Goal: Task Accomplishment & Management: Use online tool/utility

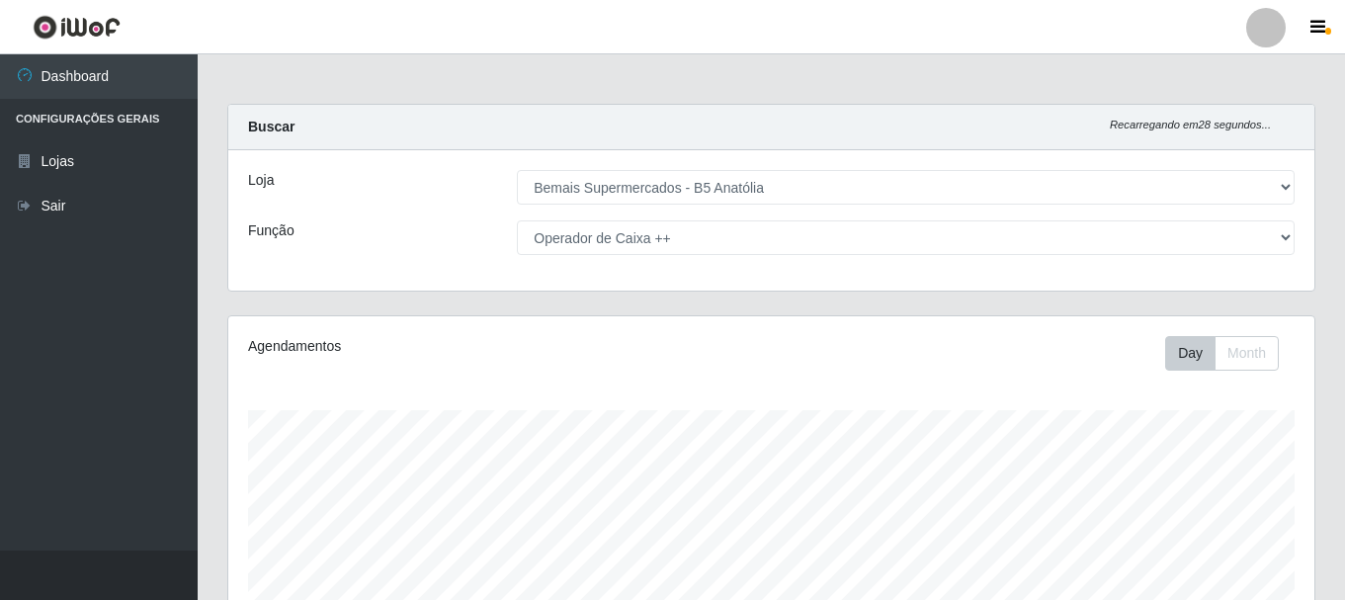
select select "405"
select select "73"
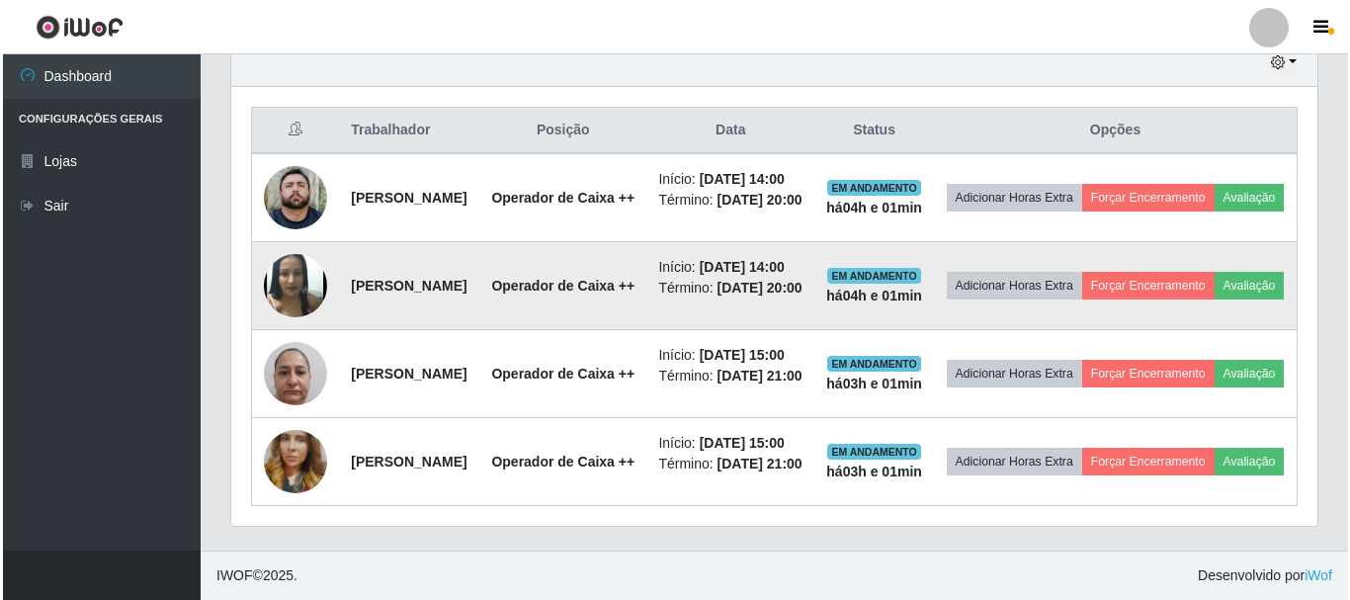
scroll to position [855, 0]
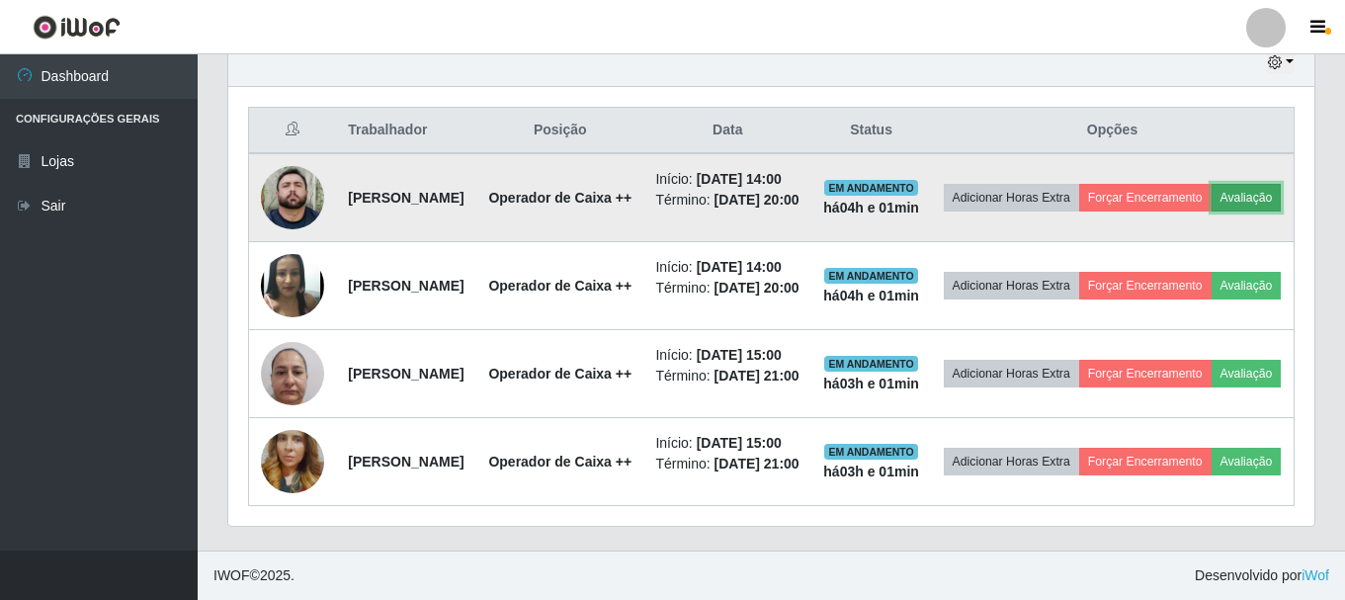
click at [1212, 184] on button "Avaliação" at bounding box center [1247, 198] width 70 height 28
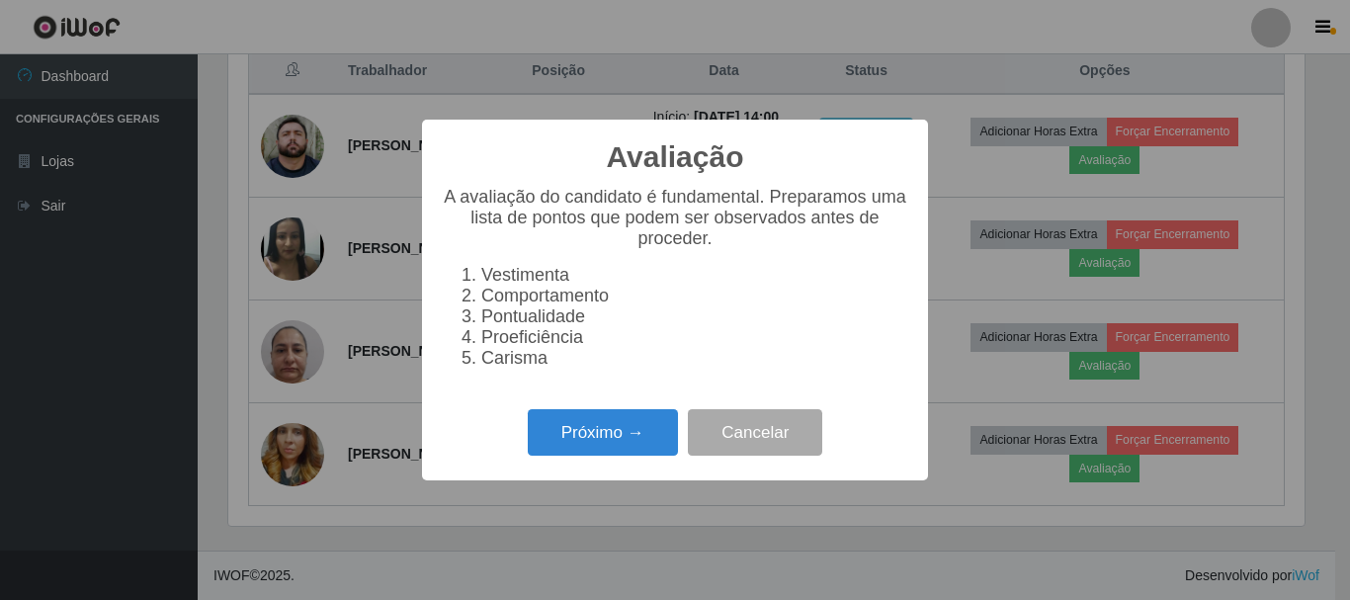
scroll to position [410, 1076]
click at [628, 456] on button "Próximo →" at bounding box center [603, 432] width 150 height 46
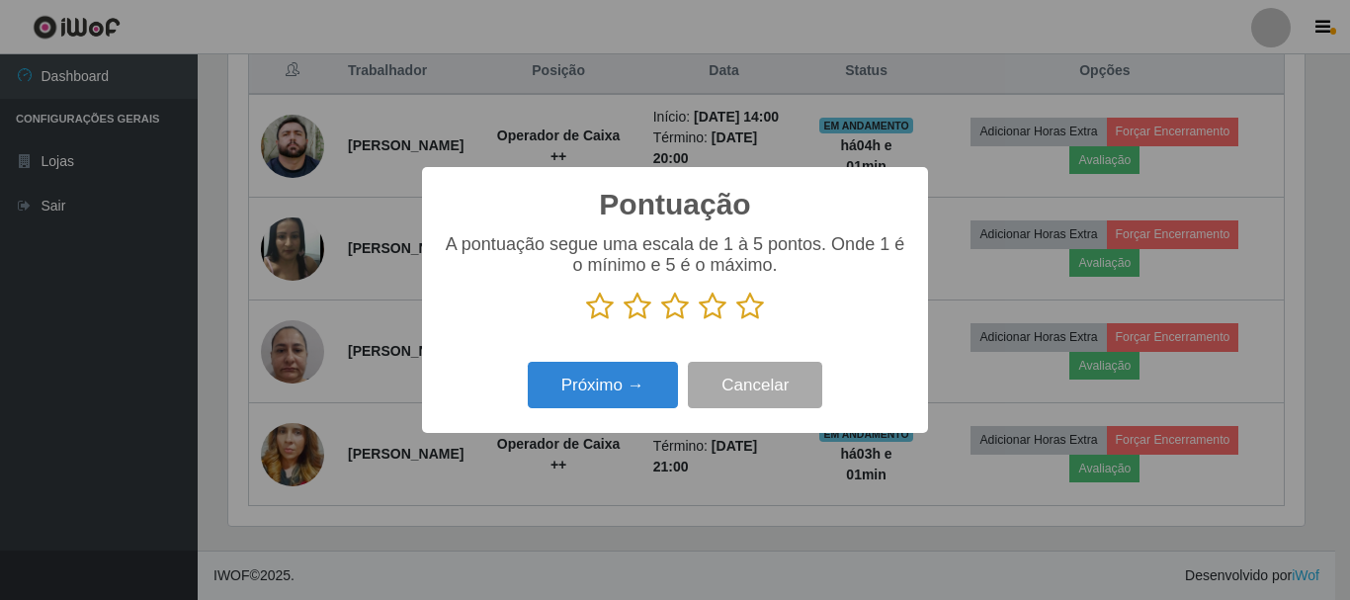
drag, startPoint x: 760, startPoint y: 307, endPoint x: 741, endPoint y: 339, distance: 36.8
click at [758, 309] on icon at bounding box center [750, 307] width 28 height 30
click at [736, 321] on input "radio" at bounding box center [736, 321] width 0 height 0
click at [629, 412] on div "Próximo → Cancelar" at bounding box center [675, 385] width 466 height 56
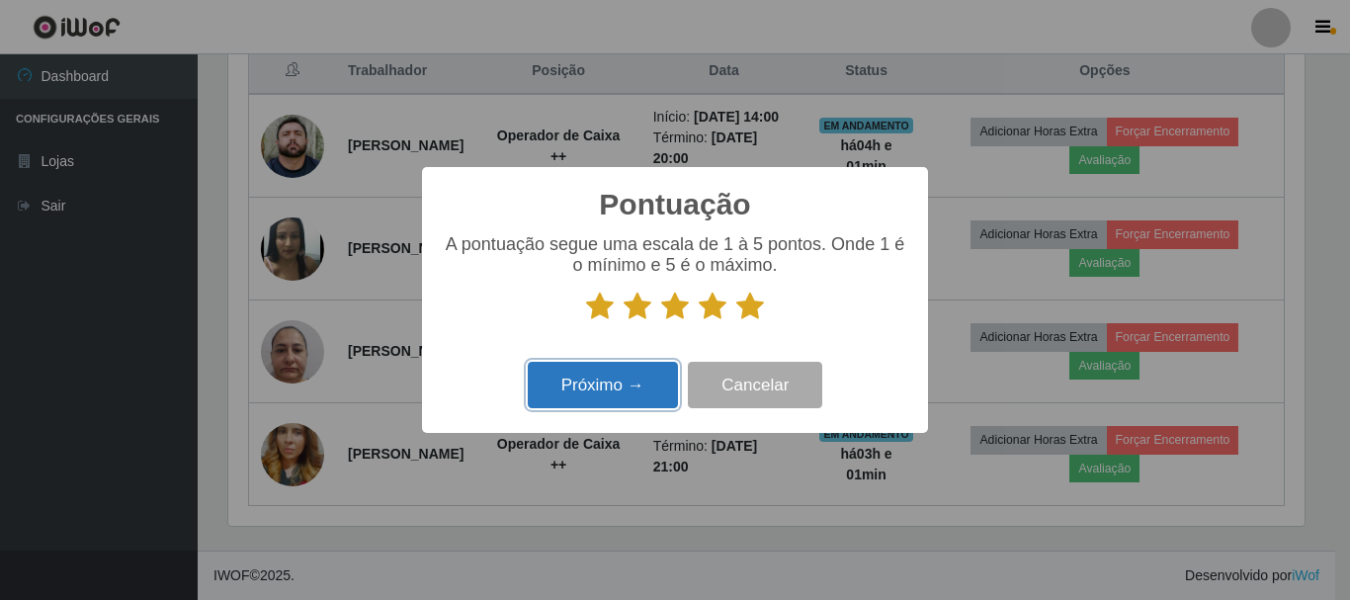
click at [646, 400] on button "Próximo →" at bounding box center [603, 385] width 150 height 46
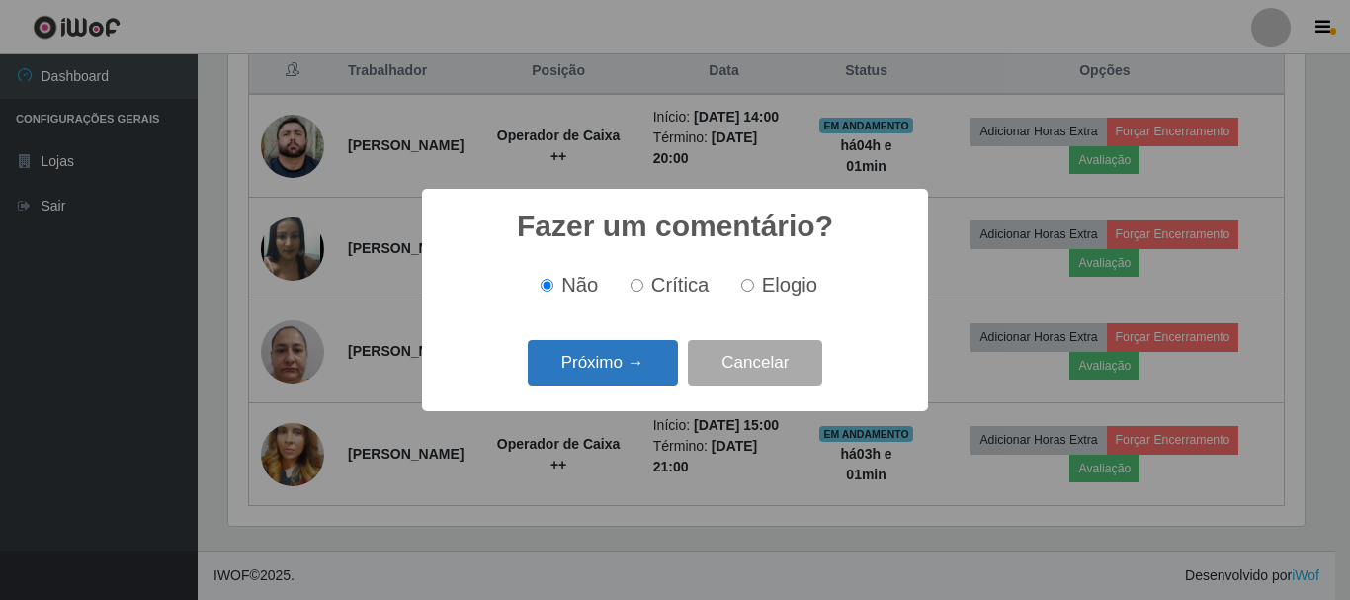
click at [605, 377] on button "Próximo →" at bounding box center [603, 363] width 150 height 46
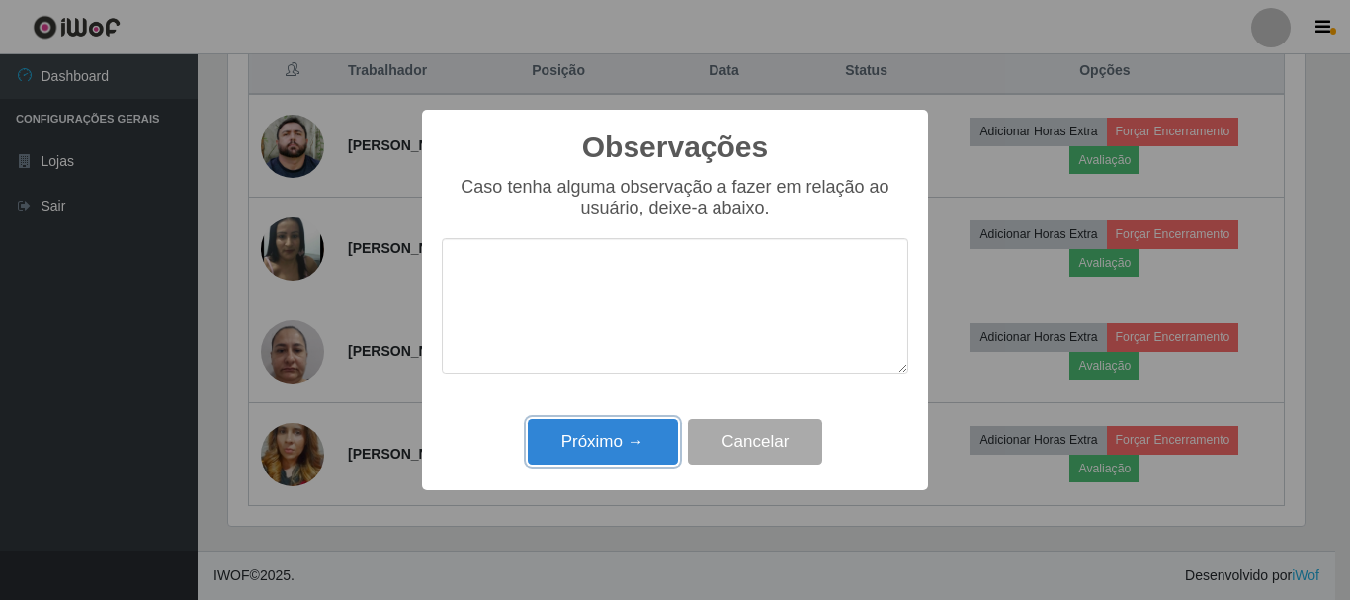
drag, startPoint x: 594, startPoint y: 461, endPoint x: 752, endPoint y: 345, distance: 196.5
click at [604, 453] on button "Próximo →" at bounding box center [603, 442] width 150 height 46
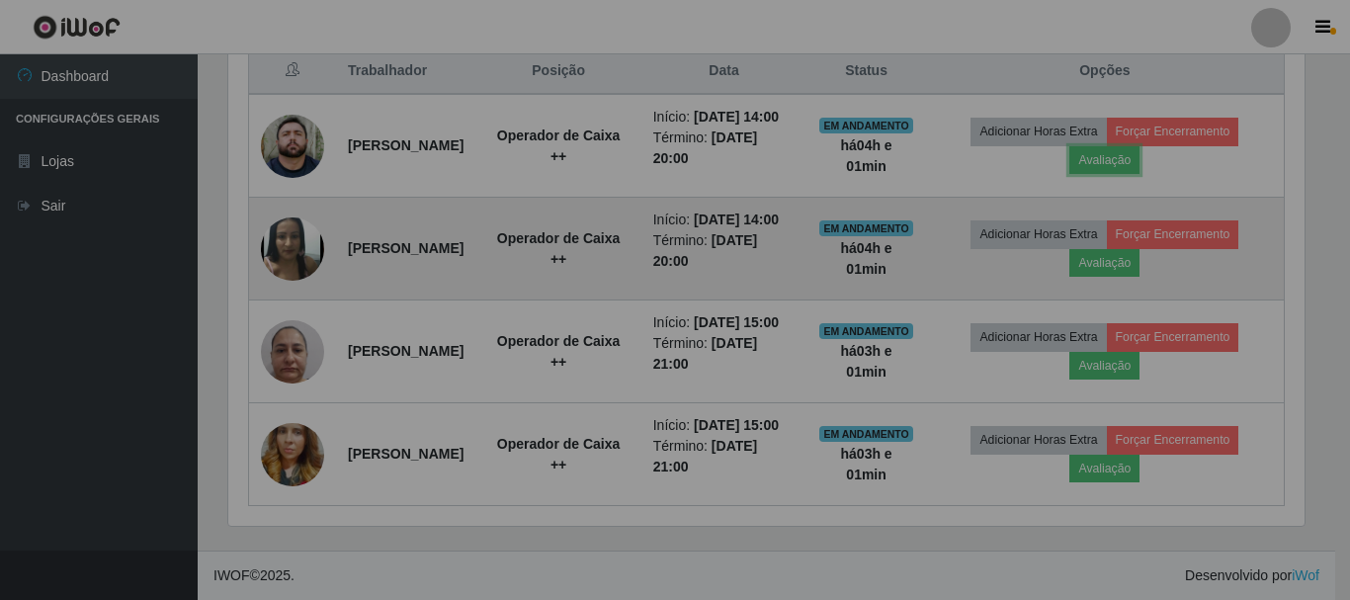
scroll to position [410, 1086]
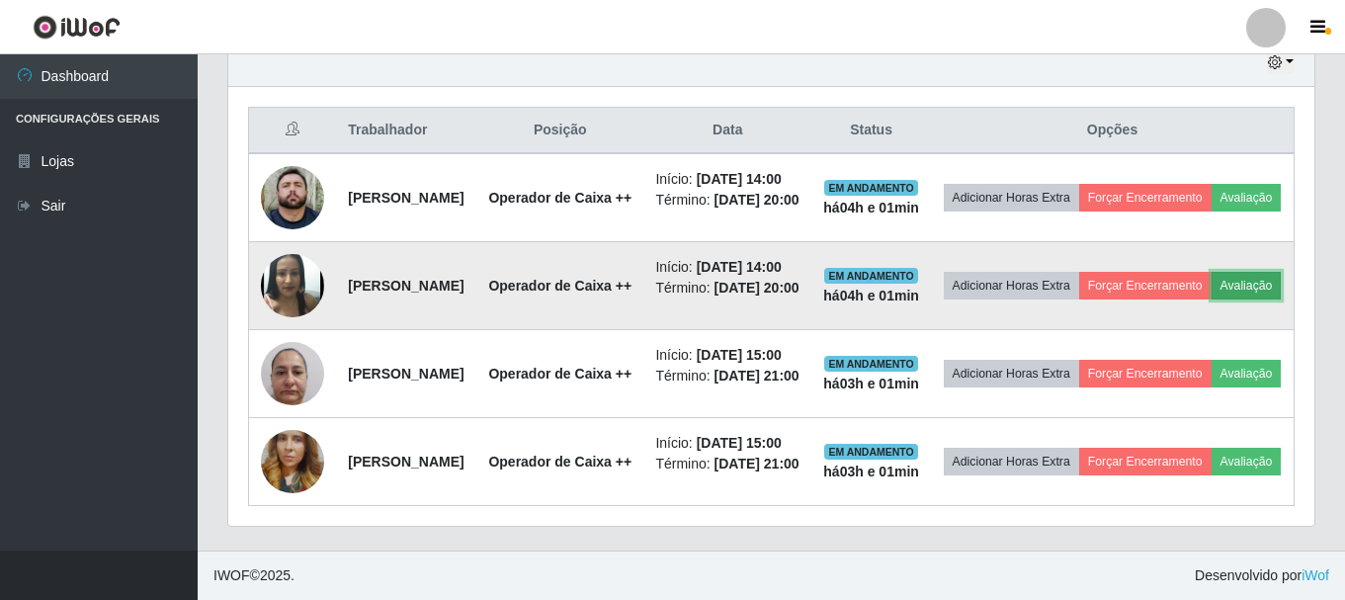
click at [1212, 272] on button "Avaliação" at bounding box center [1247, 286] width 70 height 28
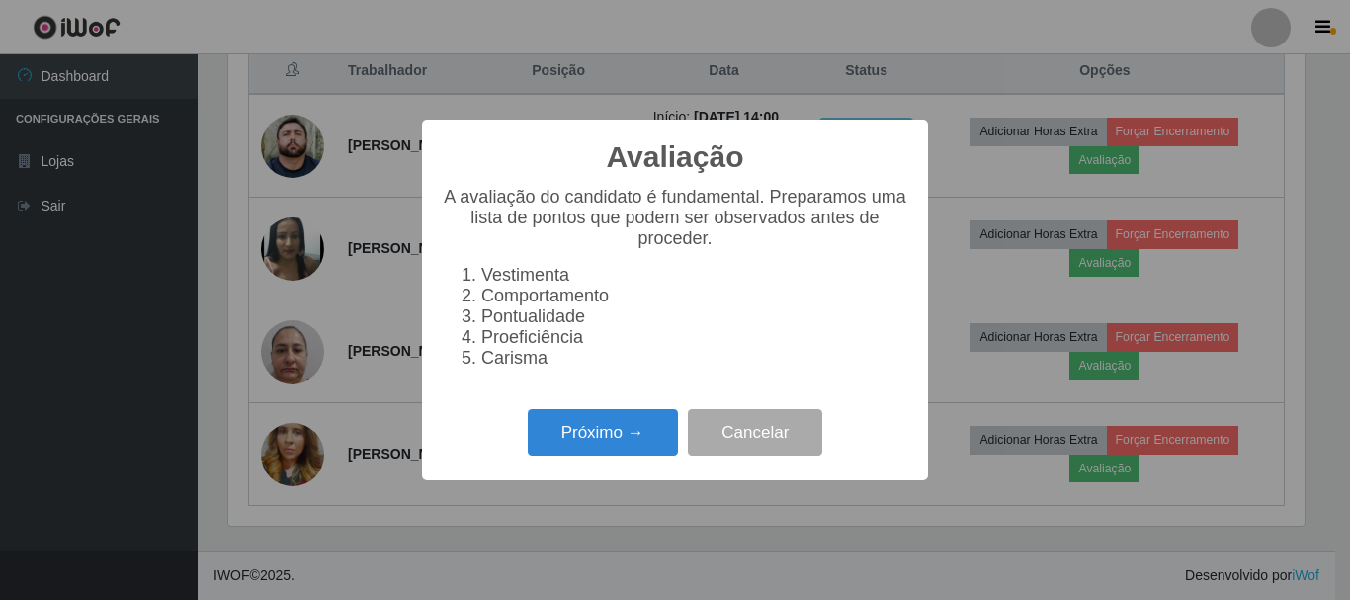
scroll to position [410, 1076]
drag, startPoint x: 587, startPoint y: 415, endPoint x: 590, endPoint y: 437, distance: 21.9
click at [587, 416] on div "Próximo → Cancelar" at bounding box center [675, 432] width 466 height 56
click at [590, 443] on button "Próximo →" at bounding box center [603, 432] width 150 height 46
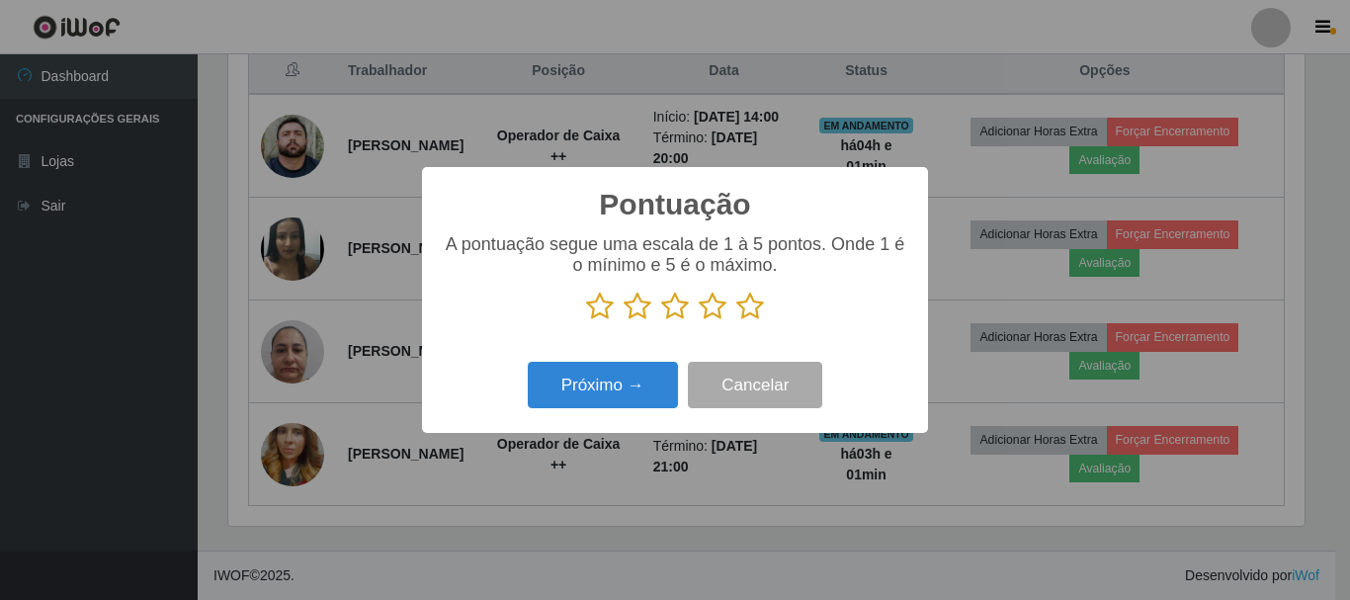
scroll to position [987801, 987135]
drag, startPoint x: 757, startPoint y: 283, endPoint x: 746, endPoint y: 306, distance: 26.1
click at [748, 301] on div "A pontuação segue uma escala de 1 à 5 pontos. Onde 1 é o mínimo e 5 é o máximo." at bounding box center [675, 277] width 466 height 87
click at [744, 313] on icon at bounding box center [750, 307] width 28 height 30
click at [736, 321] on input "radio" at bounding box center [736, 321] width 0 height 0
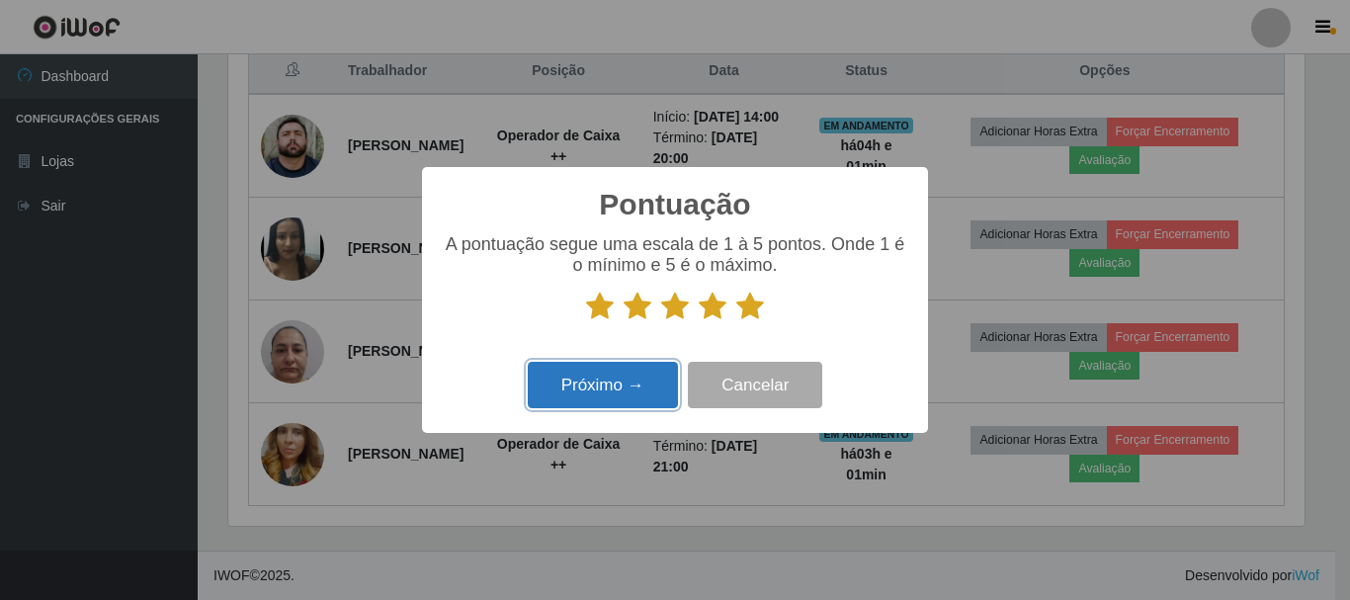
click at [636, 403] on button "Próximo →" at bounding box center [603, 385] width 150 height 46
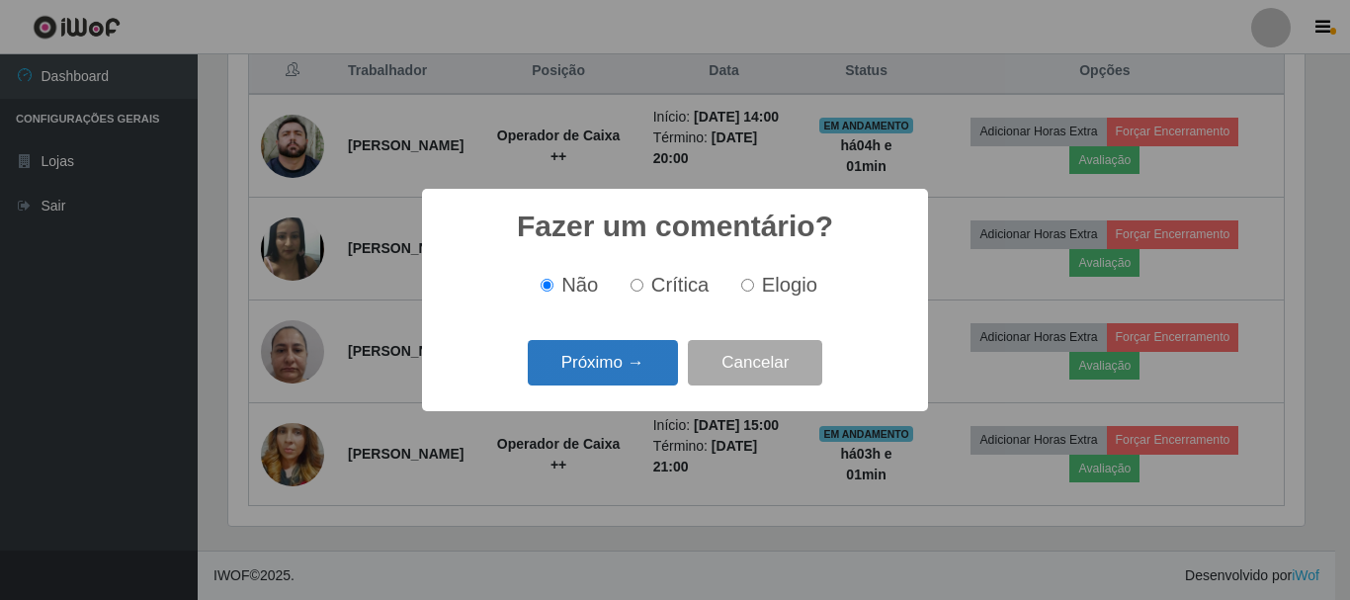
click at [611, 368] on button "Próximo →" at bounding box center [603, 363] width 150 height 46
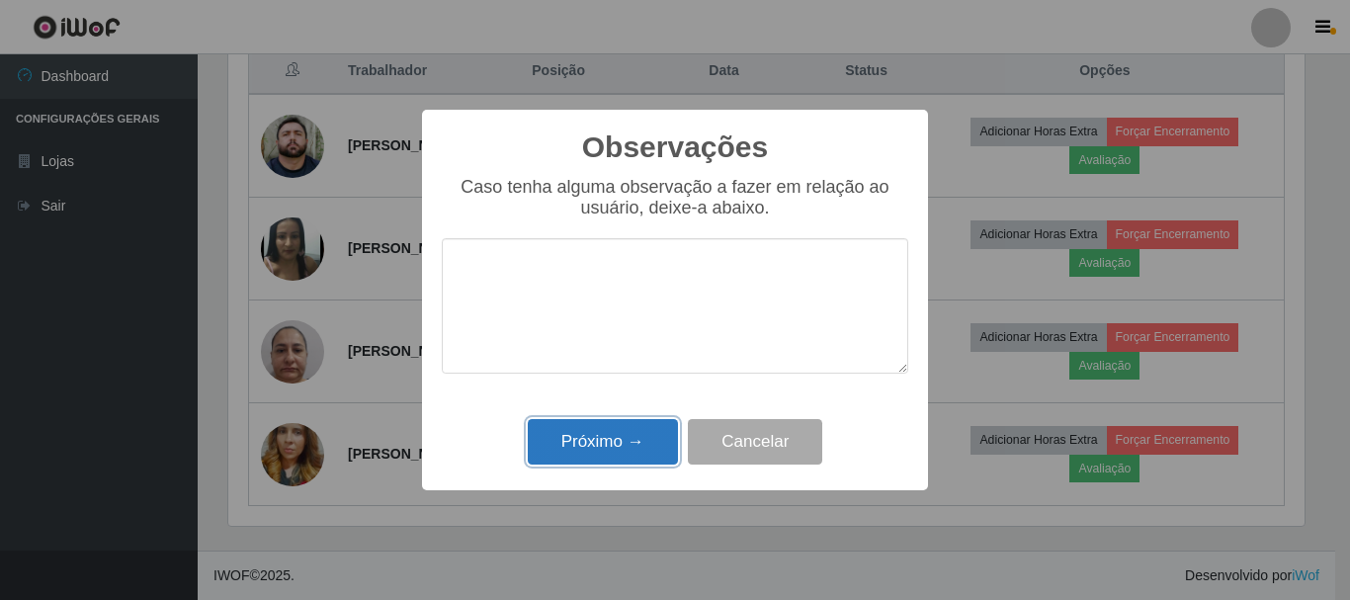
click at [625, 450] on button "Próximo →" at bounding box center [603, 442] width 150 height 46
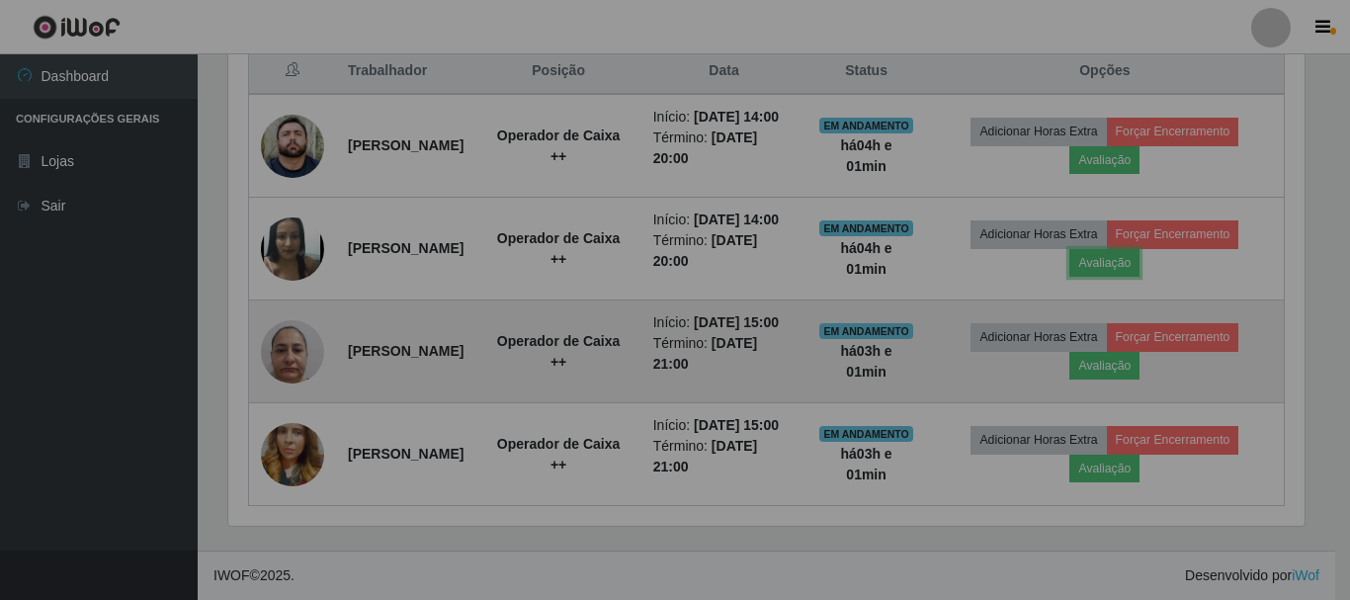
scroll to position [410, 1086]
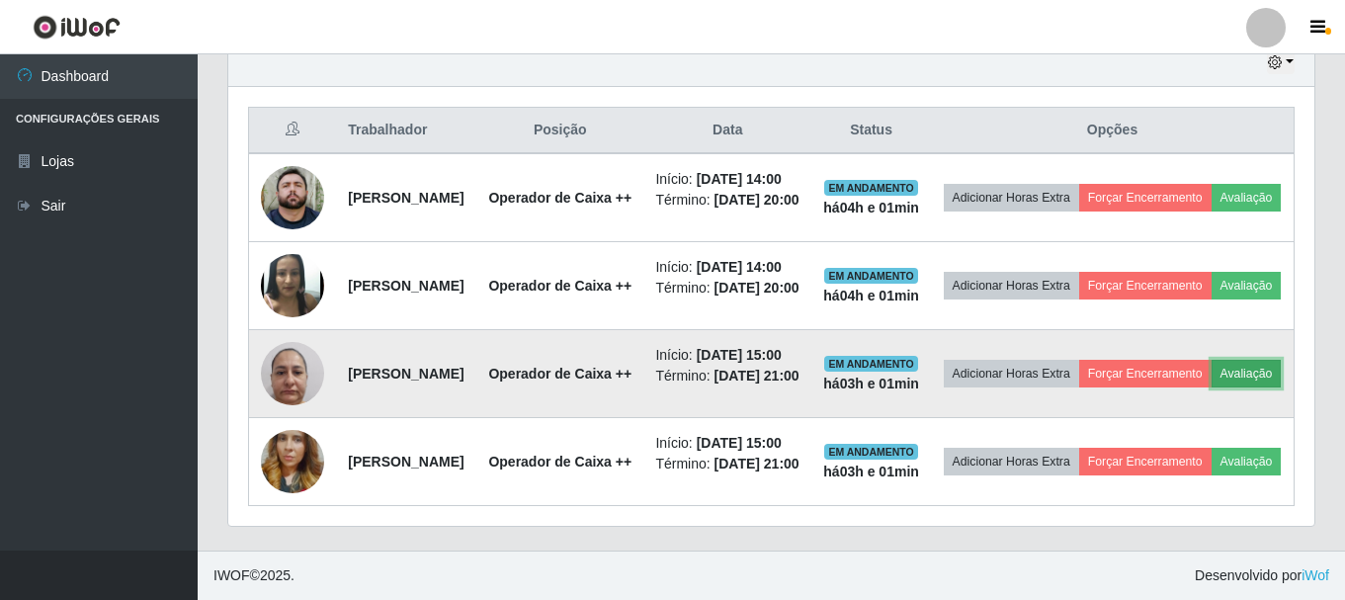
click at [1212, 360] on button "Avaliação" at bounding box center [1247, 374] width 70 height 28
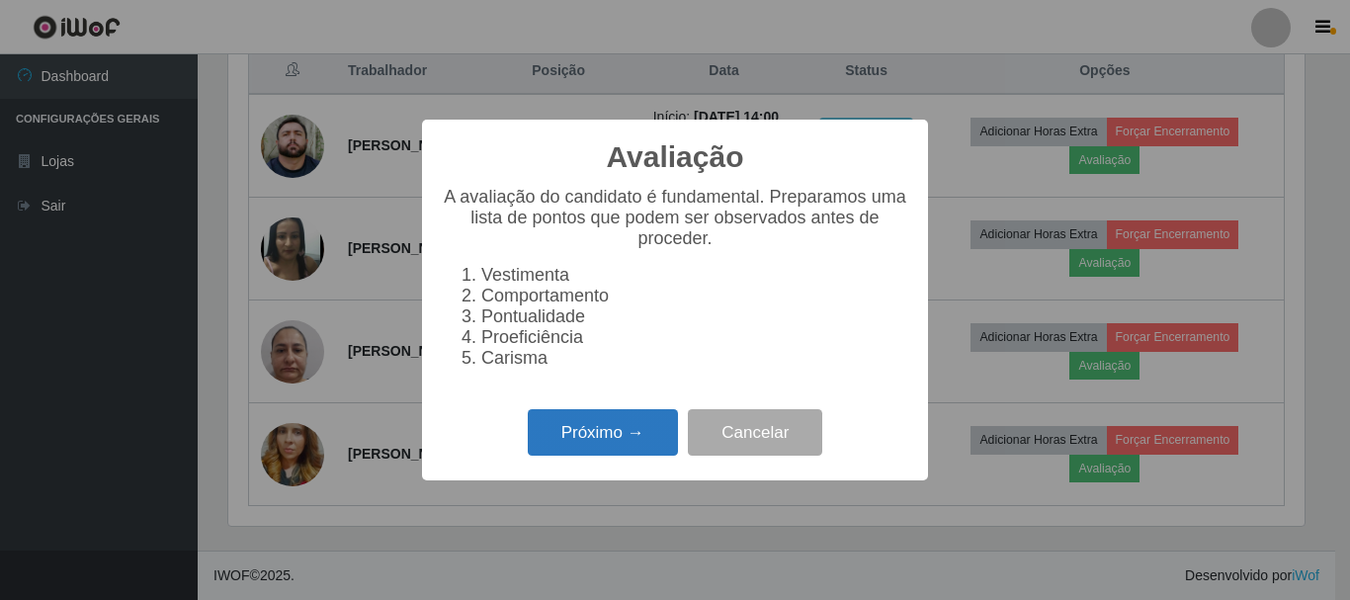
click at [618, 445] on button "Próximo →" at bounding box center [603, 432] width 150 height 46
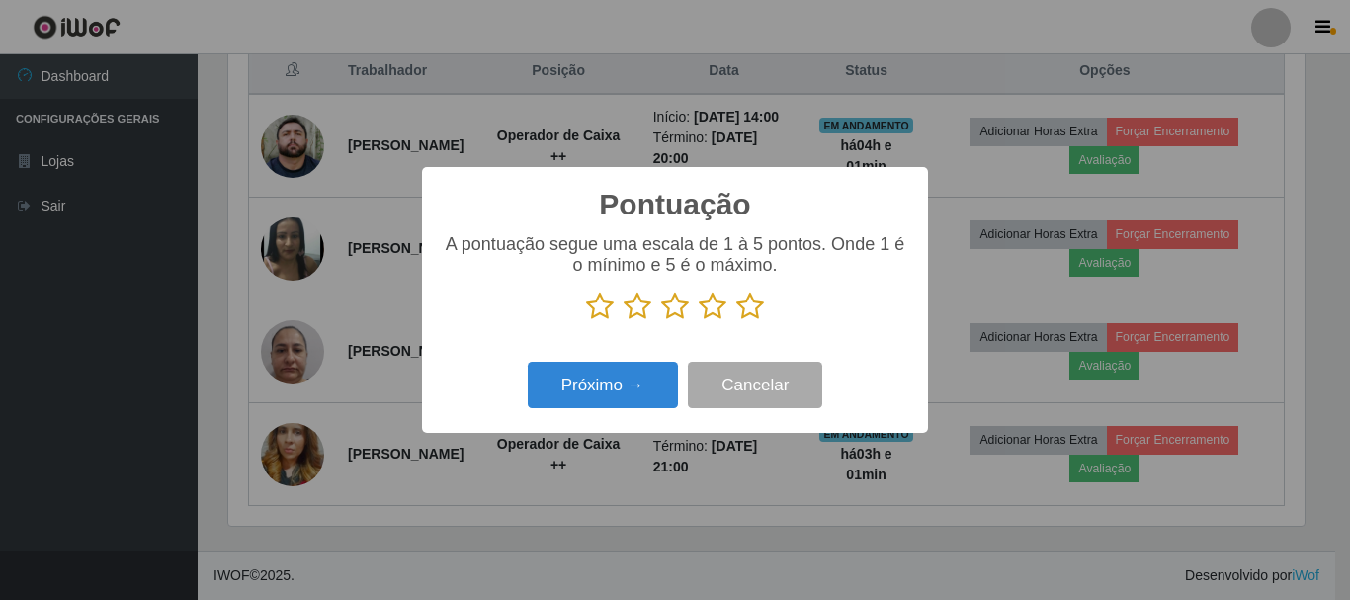
drag, startPoint x: 757, startPoint y: 312, endPoint x: 700, endPoint y: 363, distance: 76.3
click at [745, 320] on icon at bounding box center [750, 307] width 28 height 30
click at [736, 321] on input "radio" at bounding box center [736, 321] width 0 height 0
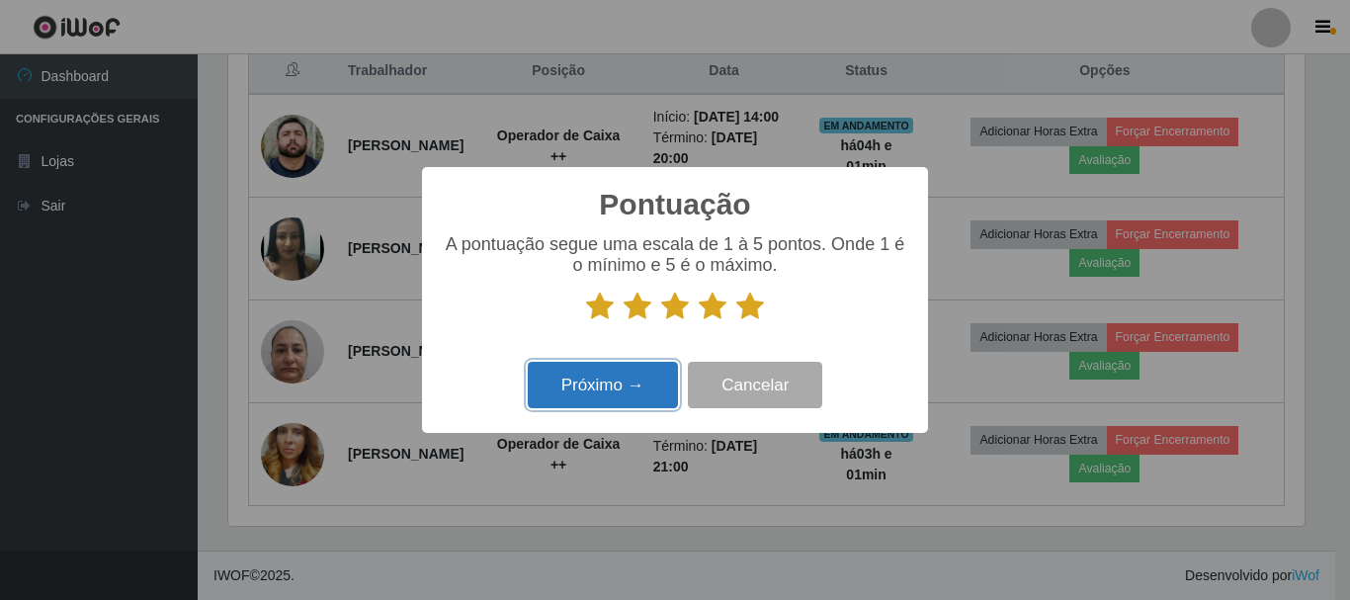
click at [621, 403] on button "Próximo →" at bounding box center [603, 385] width 150 height 46
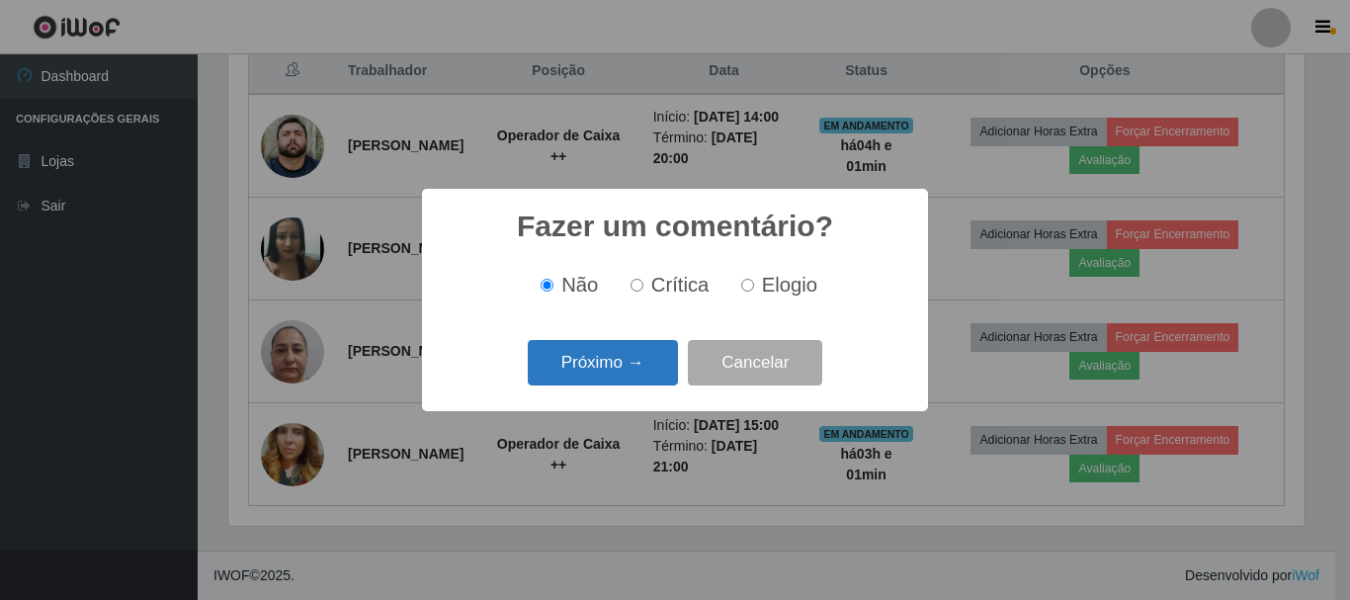
click at [601, 362] on button "Próximo →" at bounding box center [603, 363] width 150 height 46
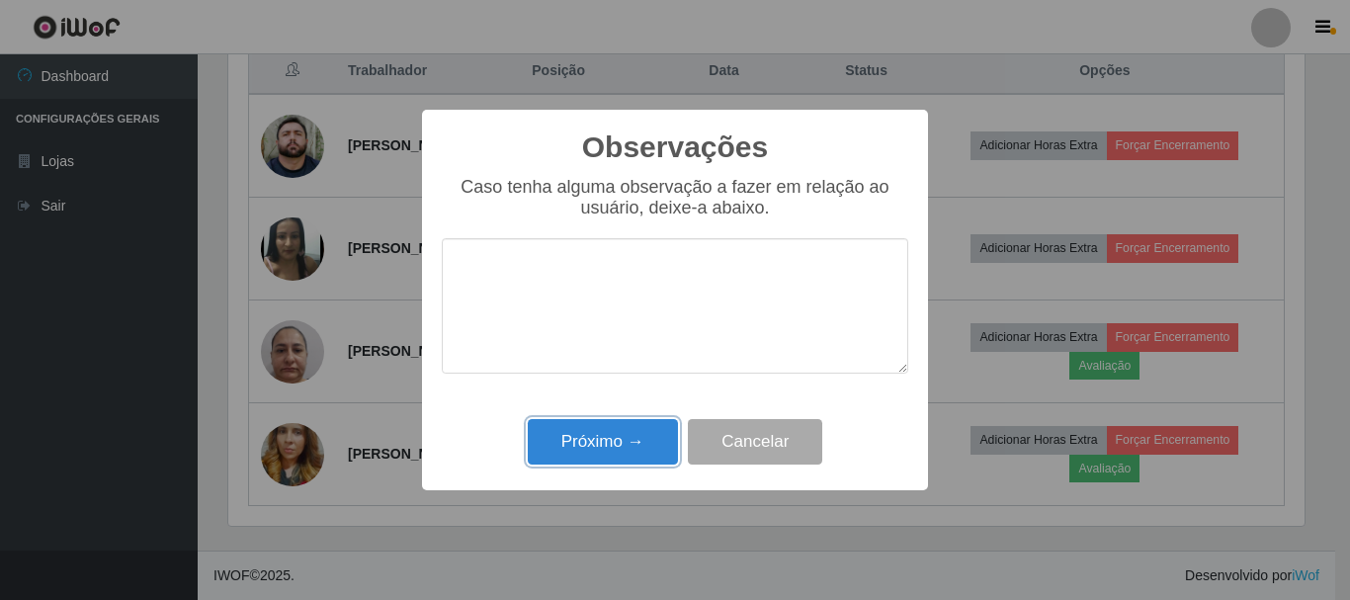
click at [589, 441] on button "Próximo →" at bounding box center [603, 442] width 150 height 46
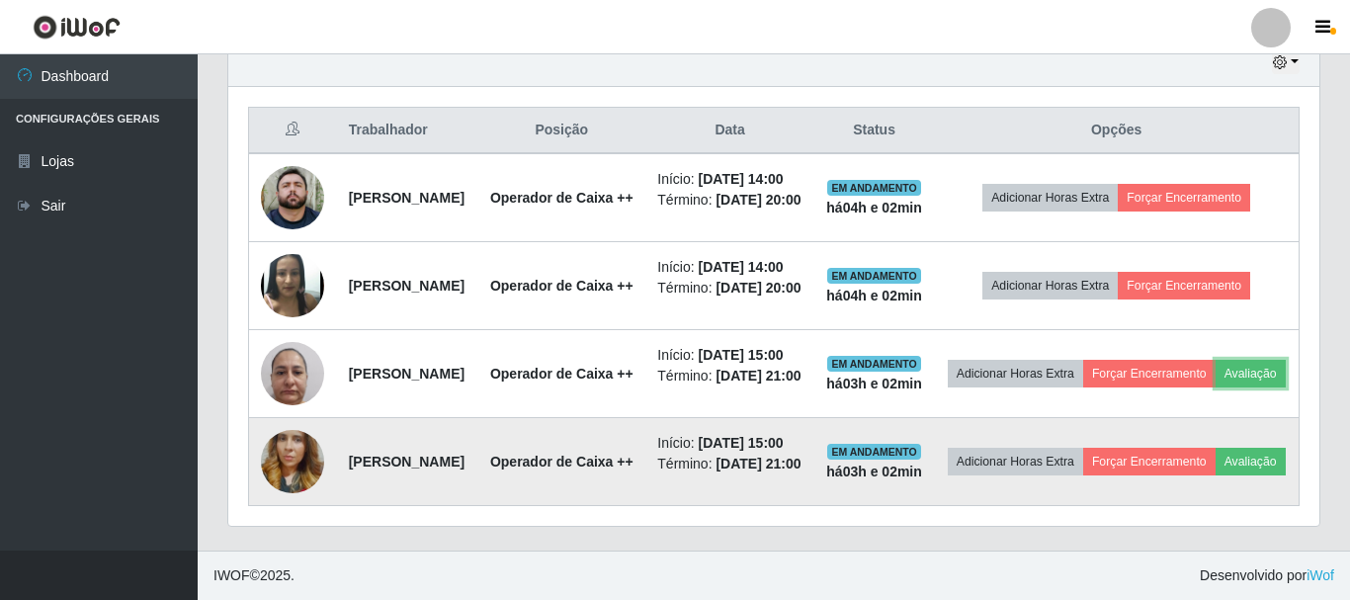
scroll to position [410, 1086]
click at [1212, 467] on button "Avaliação" at bounding box center [1247, 462] width 70 height 28
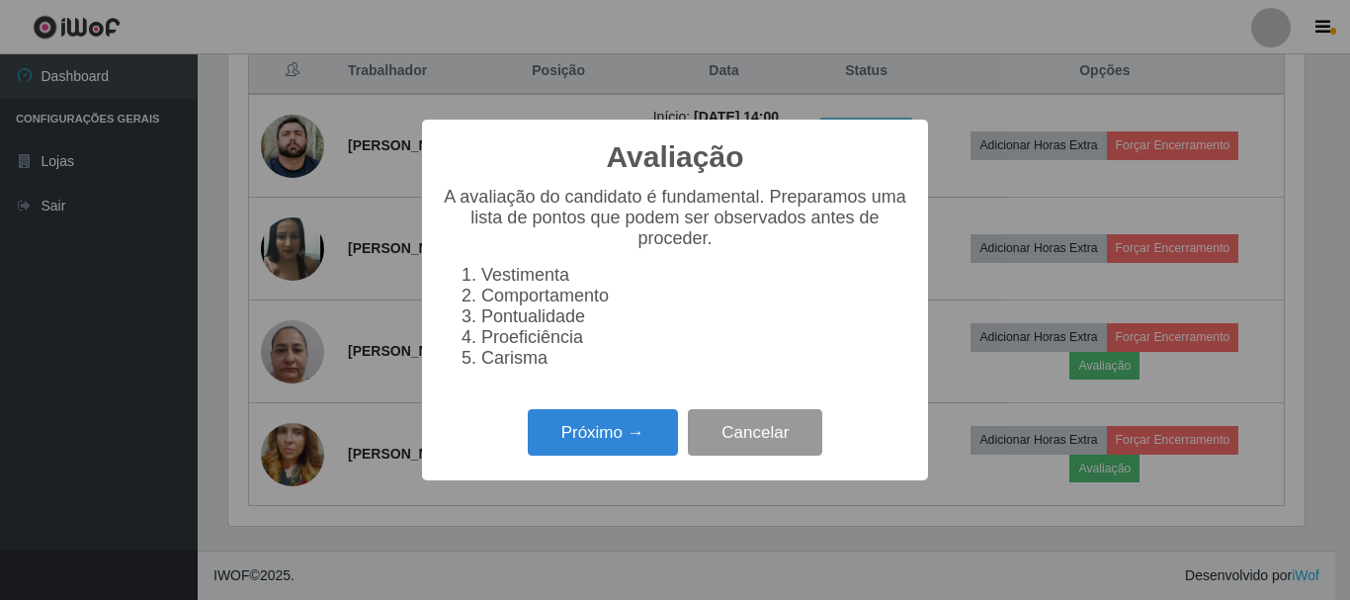
scroll to position [410, 1076]
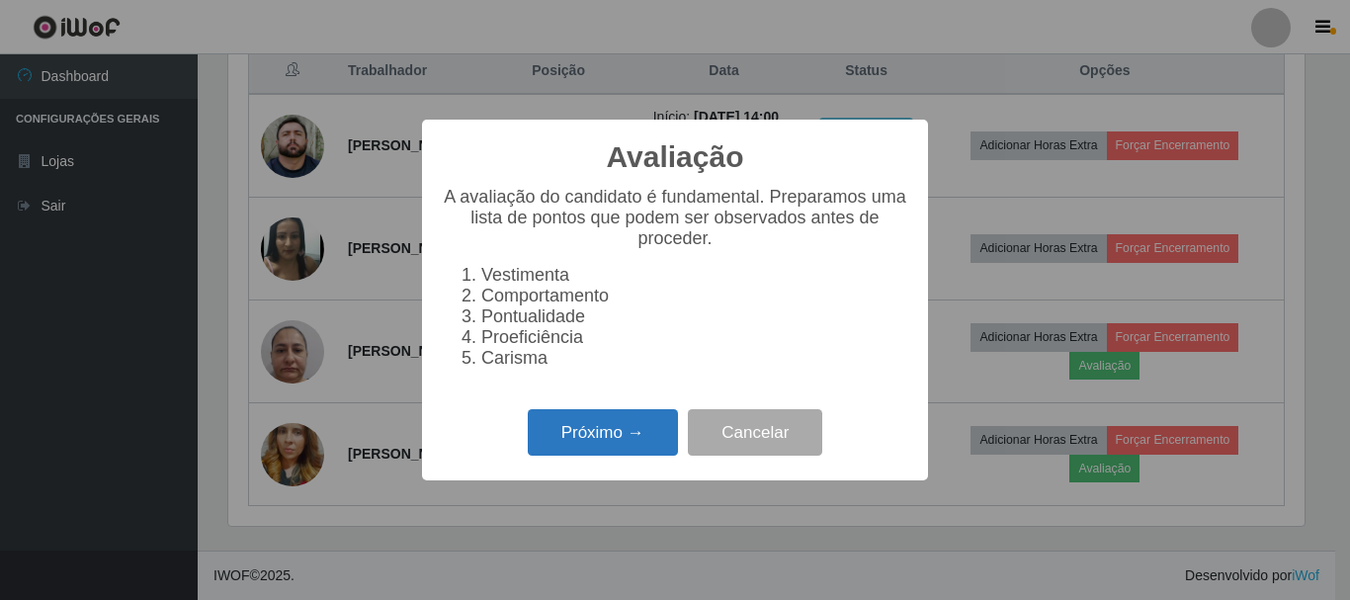
click at [601, 442] on button "Próximo →" at bounding box center [603, 432] width 150 height 46
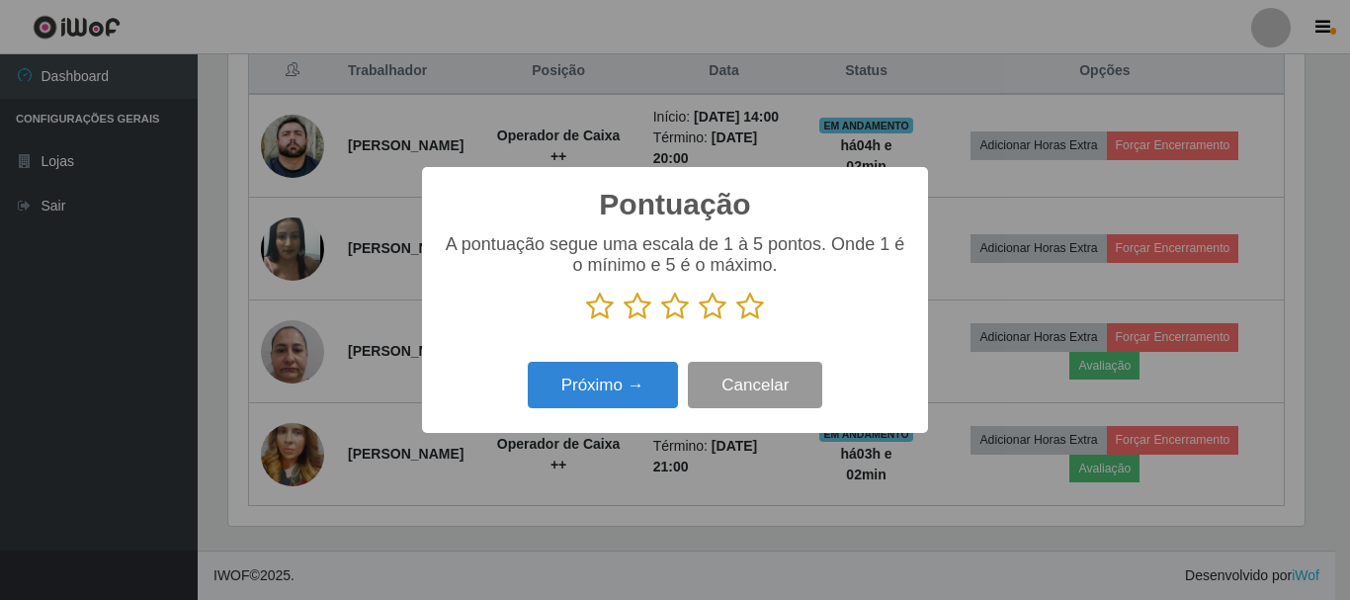
scroll to position [987801, 987135]
click at [748, 314] on icon at bounding box center [750, 307] width 28 height 30
click at [736, 321] on input "radio" at bounding box center [736, 321] width 0 height 0
click at [590, 421] on div "Pontuação × A pontuação segue uma escala de 1 à 5 pontos. Onde 1 é o mínimo e 5…" at bounding box center [675, 300] width 506 height 266
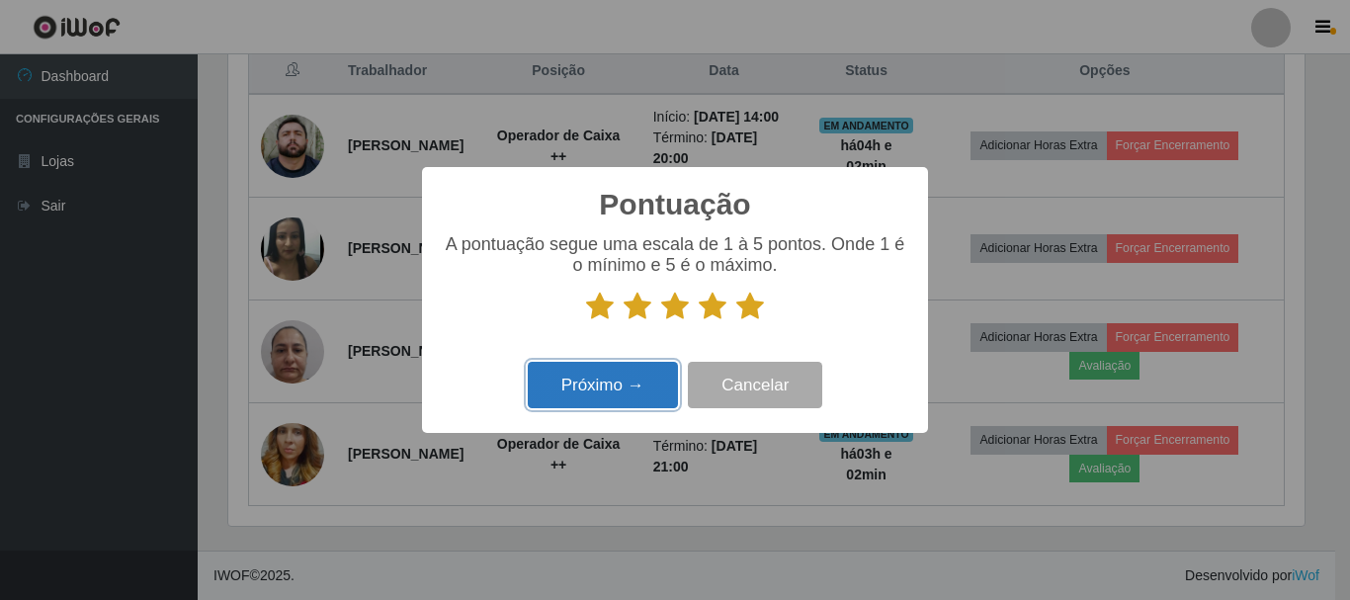
click at [602, 395] on button "Próximo →" at bounding box center [603, 385] width 150 height 46
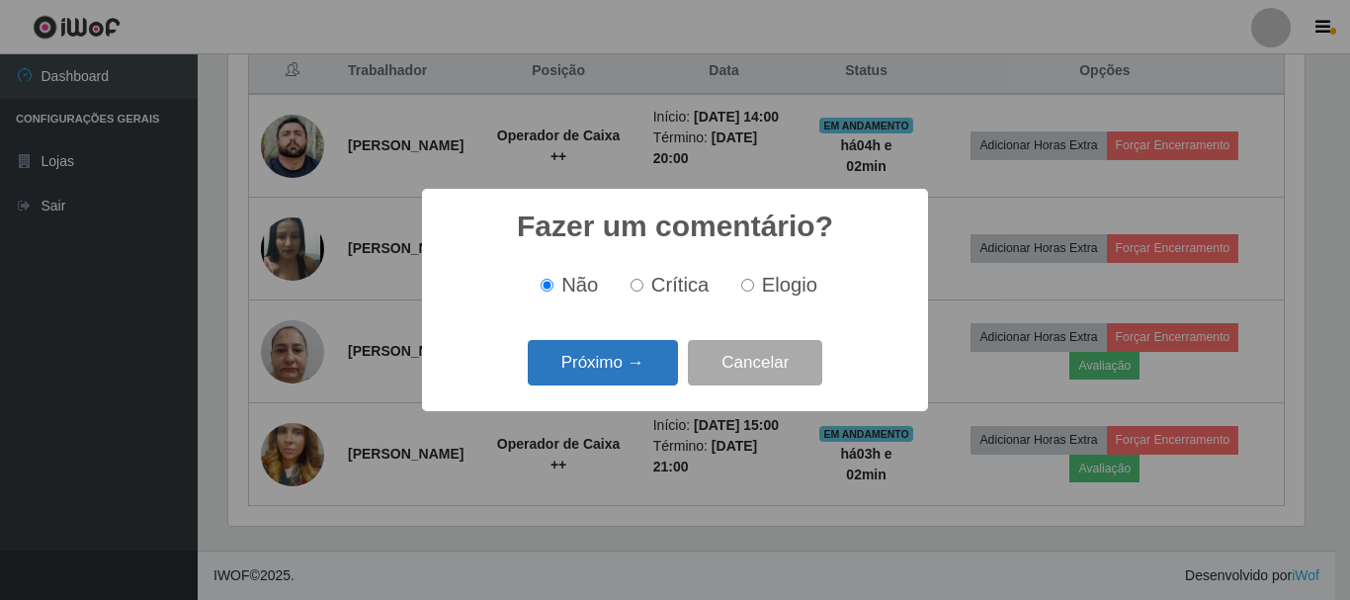
click at [582, 381] on button "Próximo →" at bounding box center [603, 363] width 150 height 46
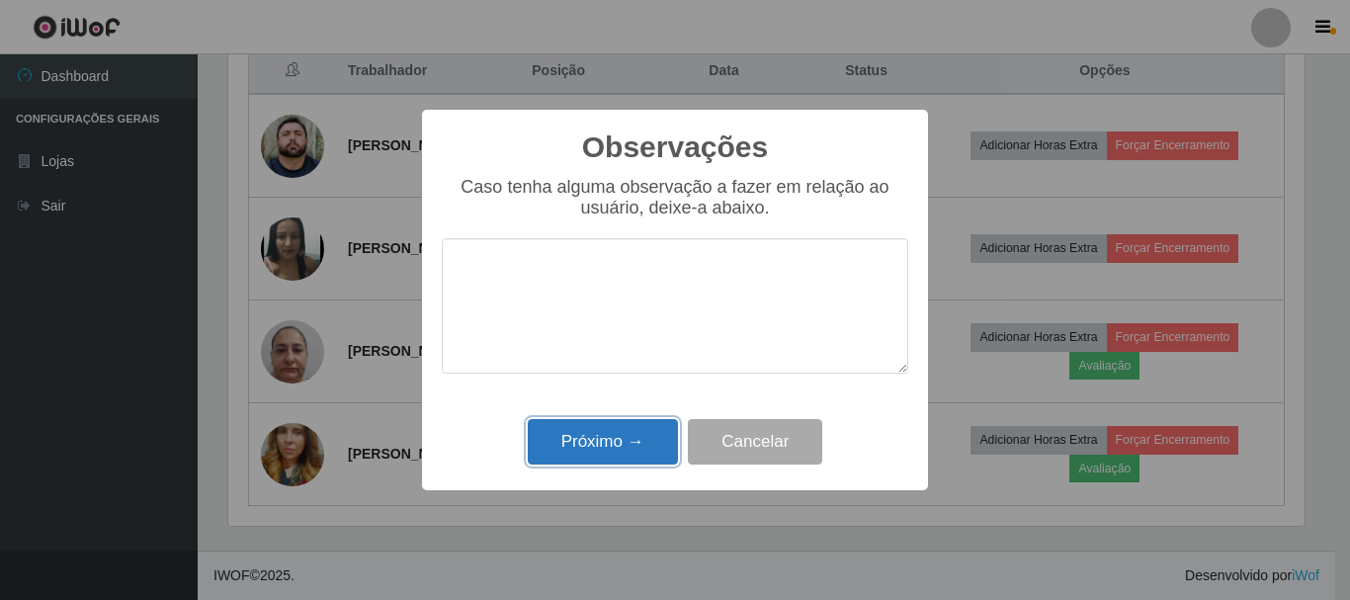
click at [590, 432] on button "Próximo →" at bounding box center [603, 442] width 150 height 46
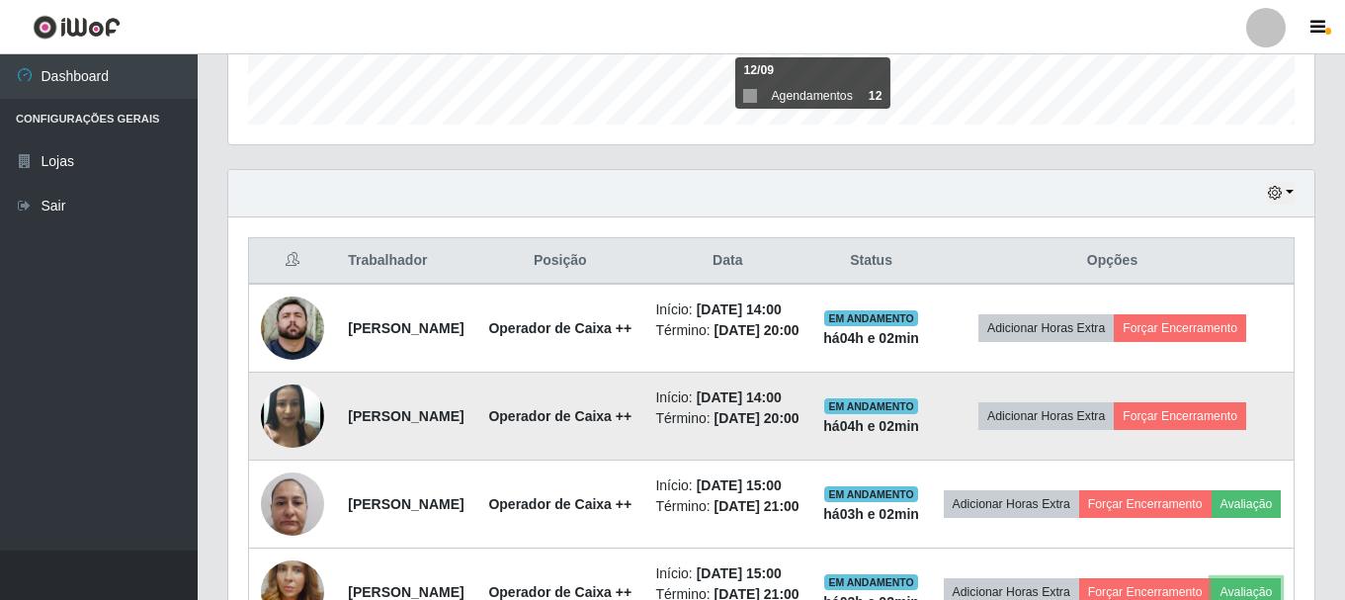
scroll to position [0, 0]
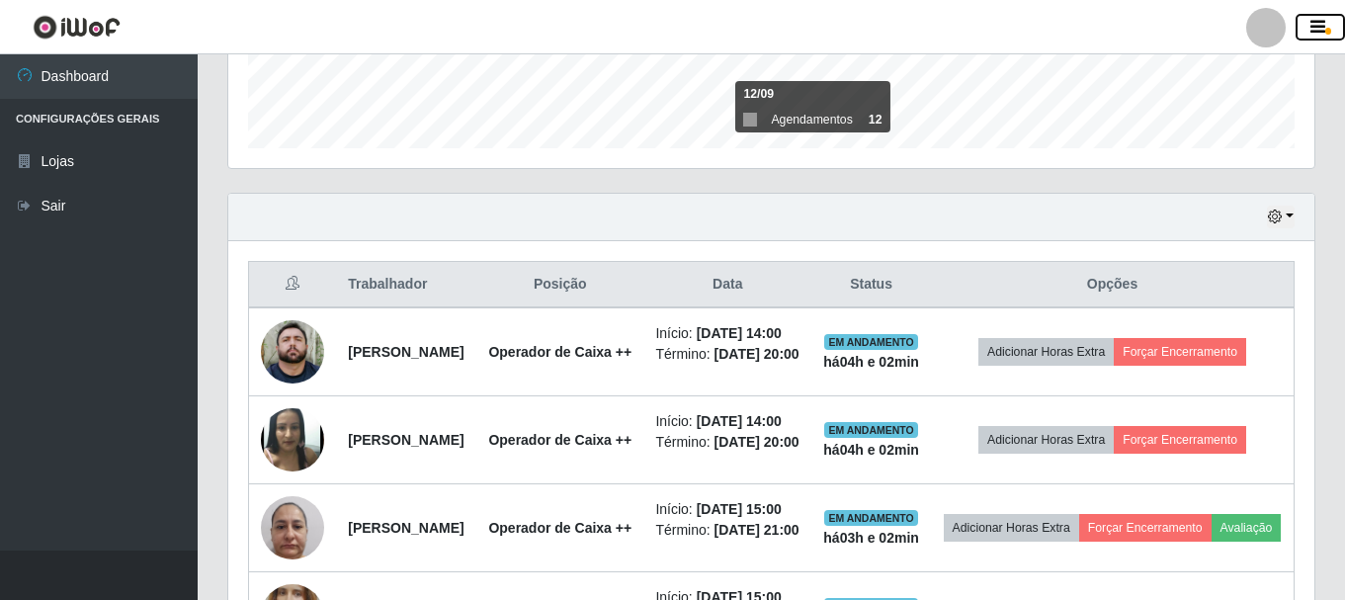
click at [1322, 30] on icon "button" at bounding box center [1317, 28] width 15 height 18
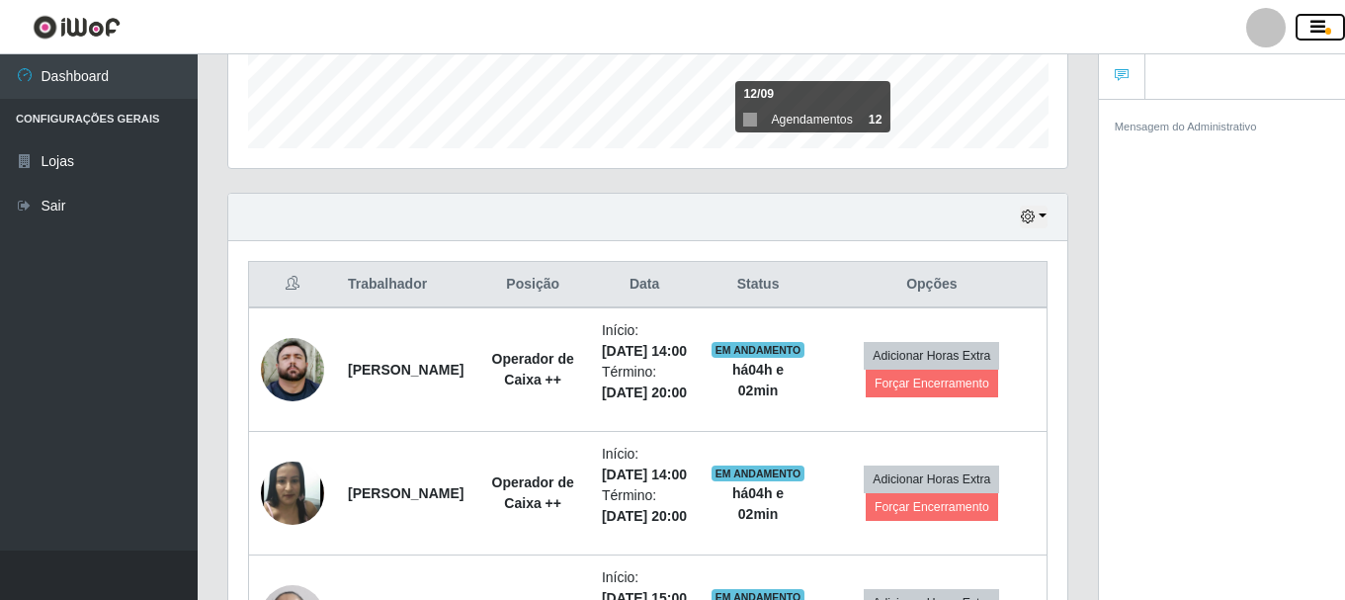
click at [1322, 30] on icon "button" at bounding box center [1317, 28] width 15 height 18
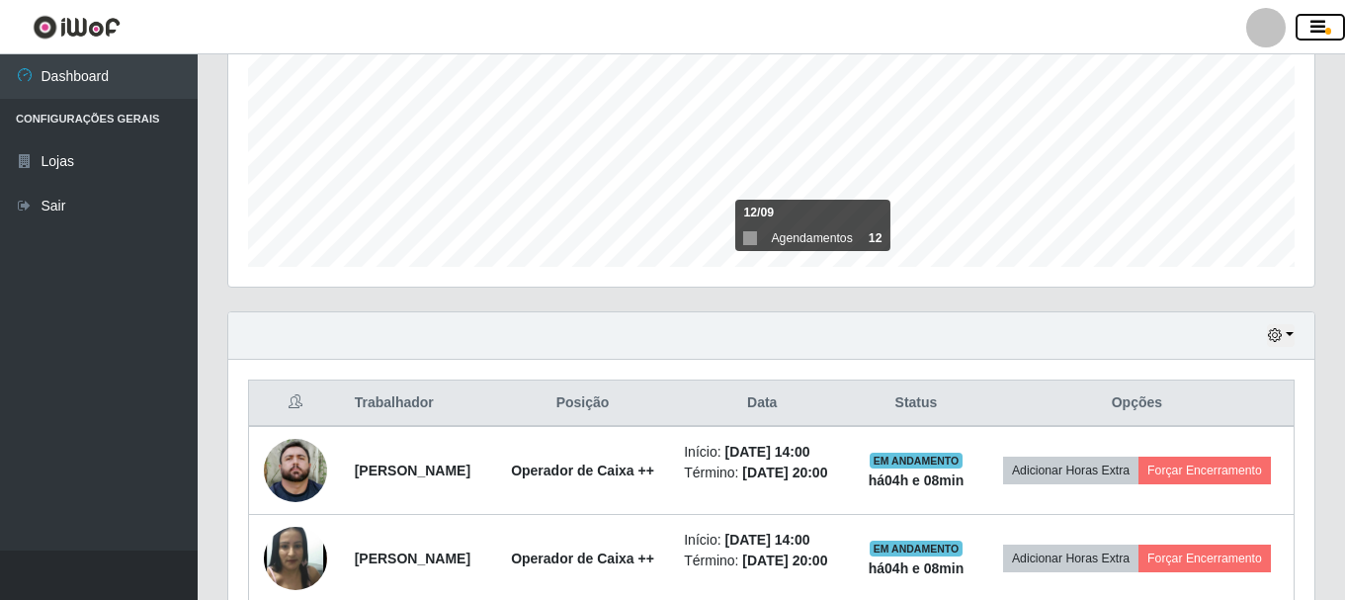
scroll to position [377, 0]
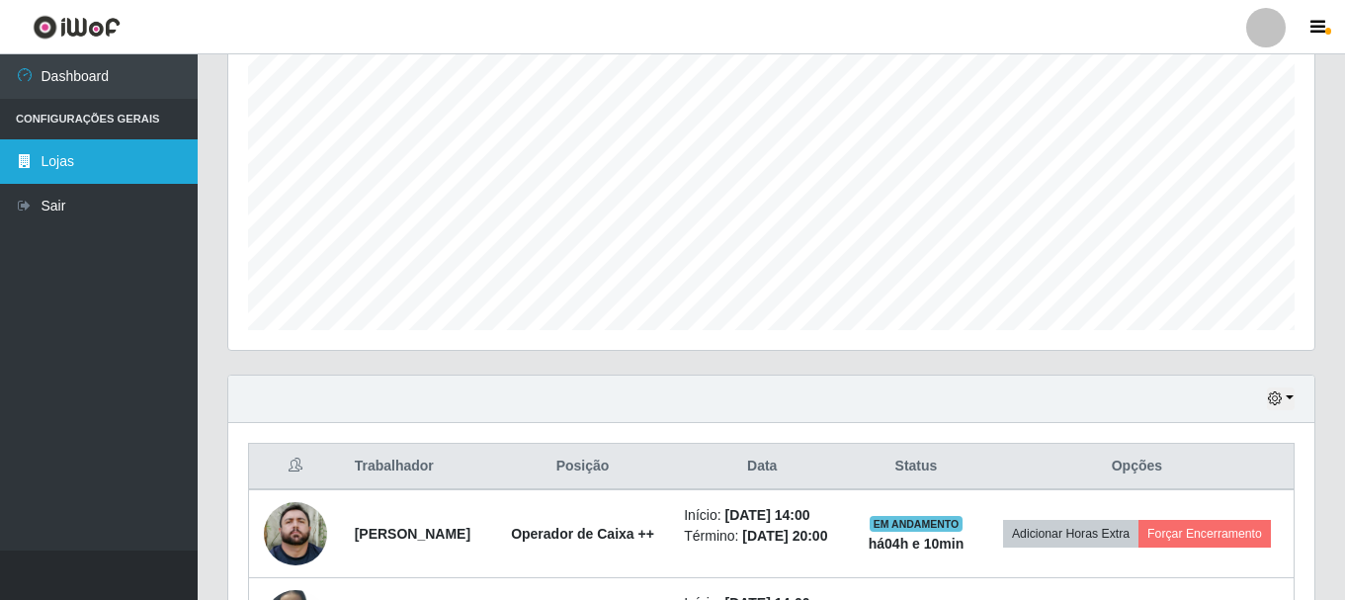
click at [142, 156] on link "Lojas" at bounding box center [99, 161] width 198 height 44
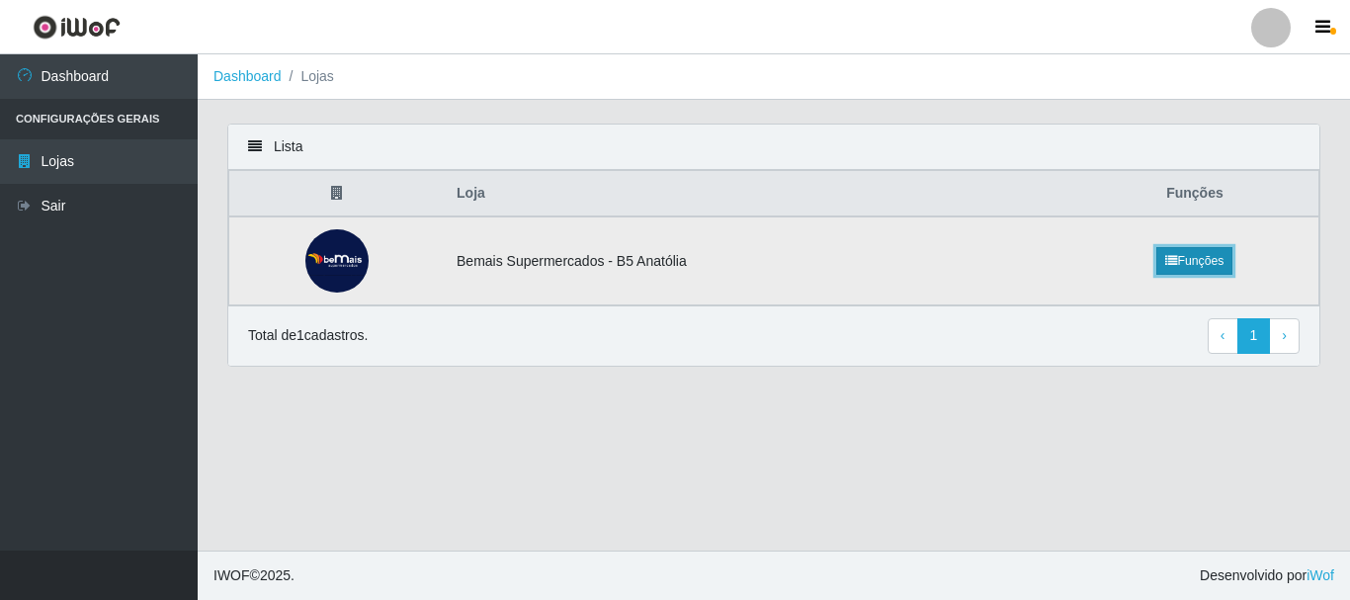
click at [1170, 255] on icon at bounding box center [1171, 261] width 12 height 12
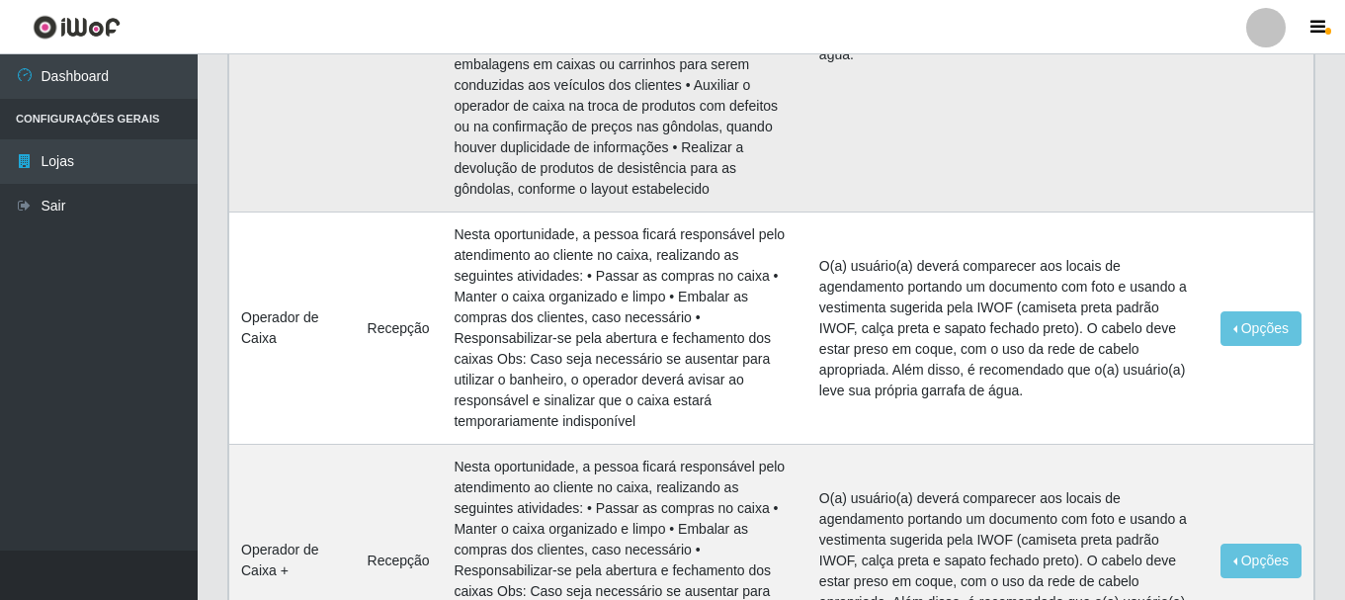
scroll to position [1285, 0]
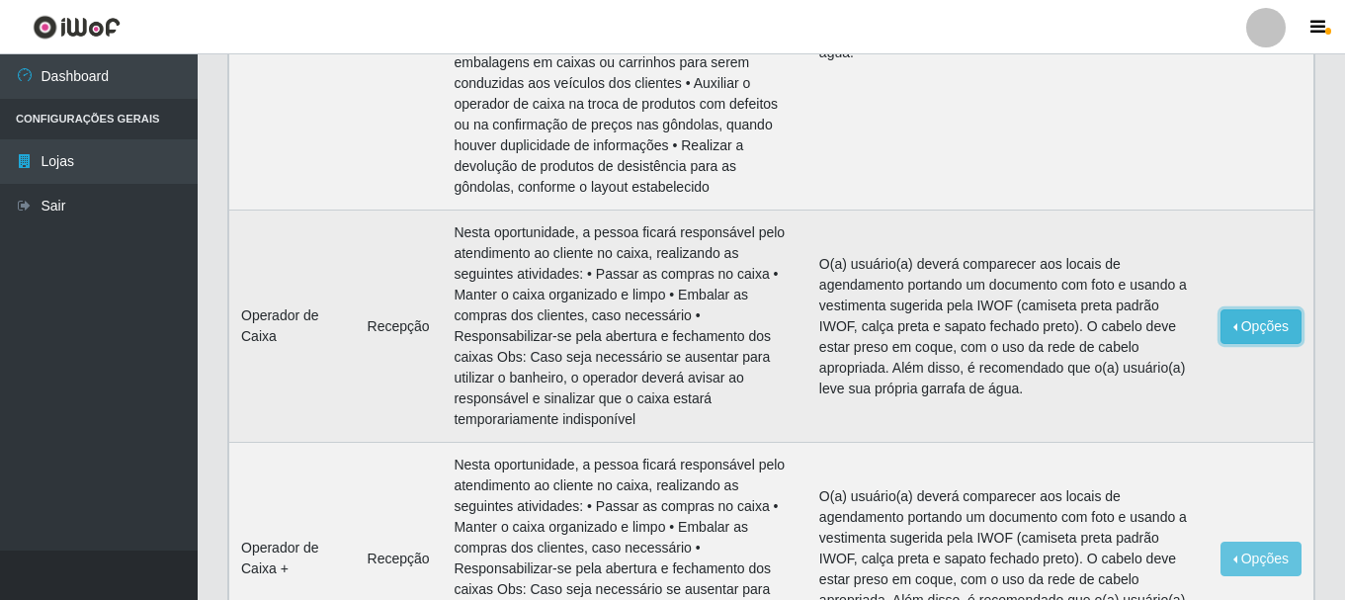
click at [1251, 329] on button "Opções" at bounding box center [1260, 326] width 81 height 35
click at [1247, 329] on button "Opções" at bounding box center [1260, 326] width 81 height 35
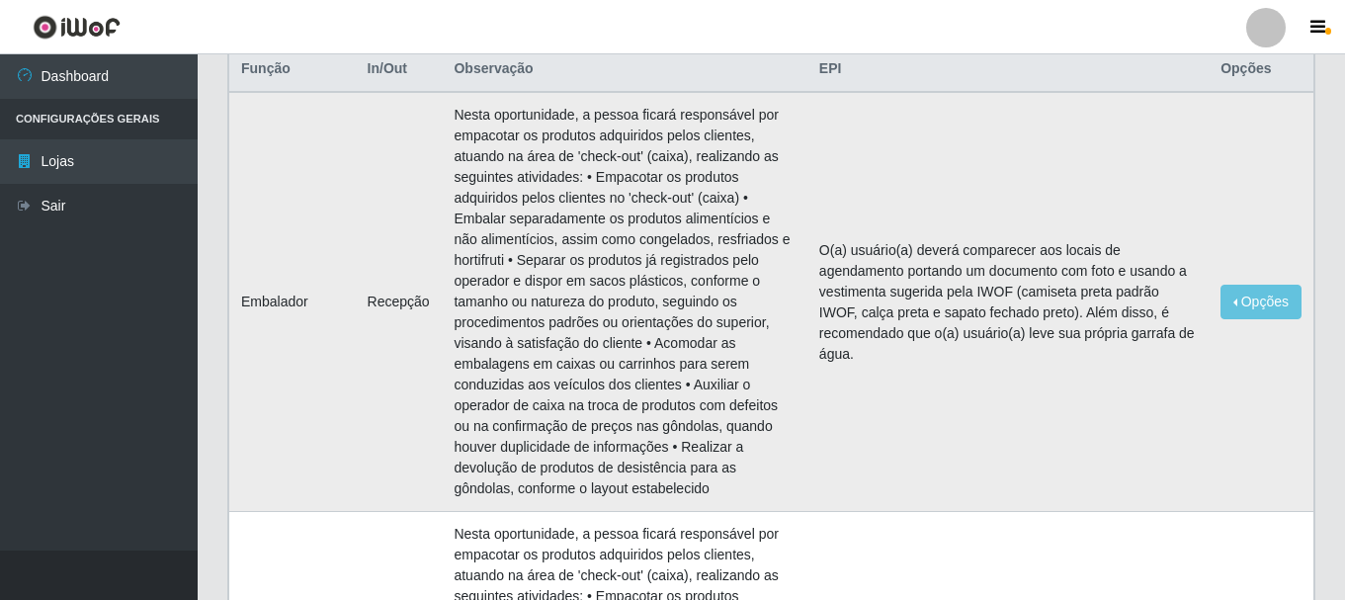
scroll to position [0, 0]
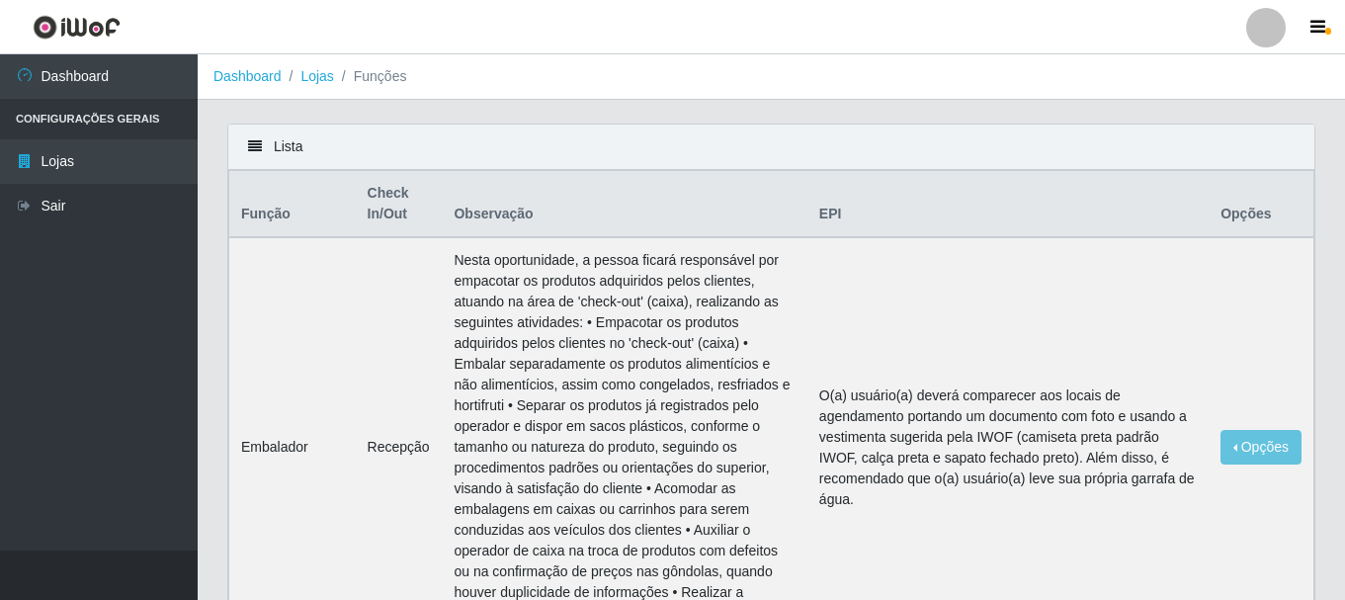
click at [254, 144] on icon at bounding box center [255, 146] width 14 height 14
click at [99, 107] on li "Configurações Gerais" at bounding box center [99, 119] width 198 height 41
click at [98, 114] on li "Configurações Gerais" at bounding box center [99, 119] width 198 height 41
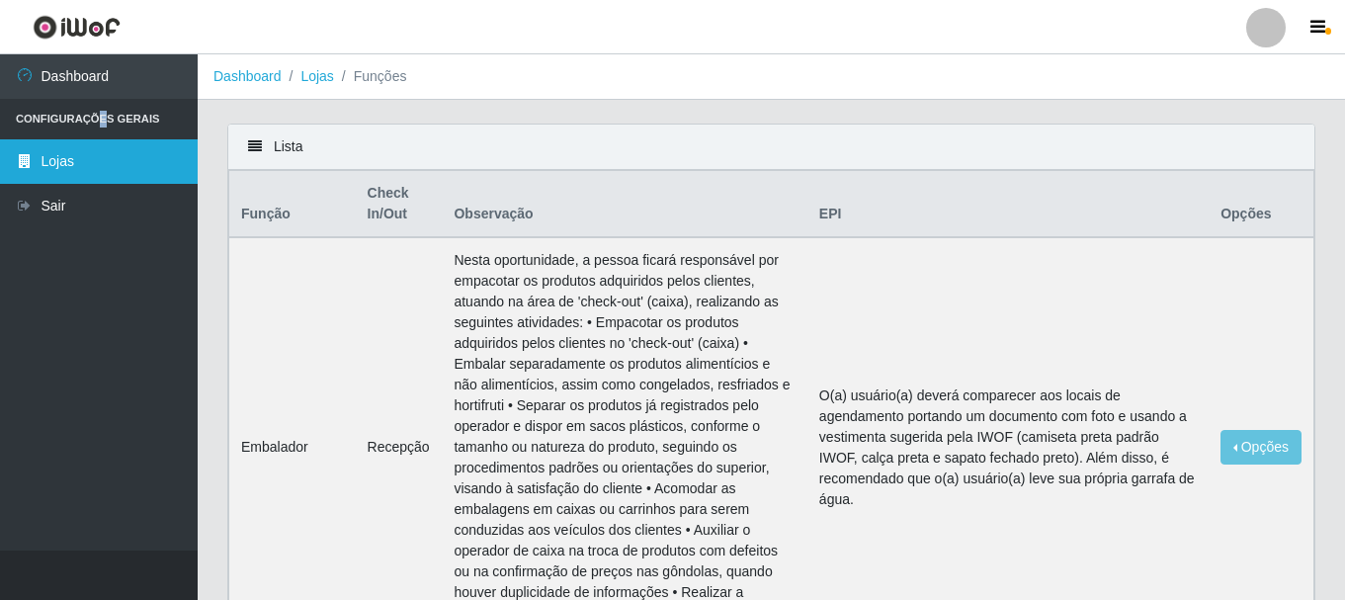
click at [82, 157] on link "Lojas" at bounding box center [99, 161] width 198 height 44
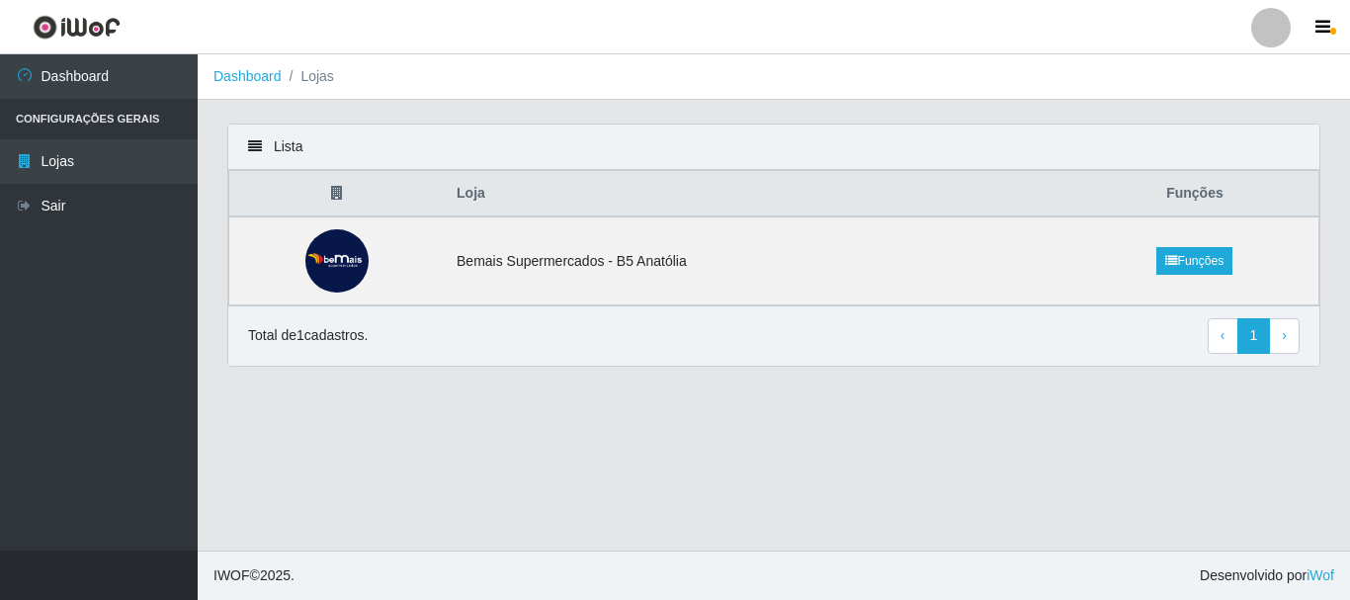
click at [74, 112] on li "Configurações Gerais" at bounding box center [99, 119] width 198 height 41
click at [1322, 34] on icon "button" at bounding box center [1322, 28] width 15 height 18
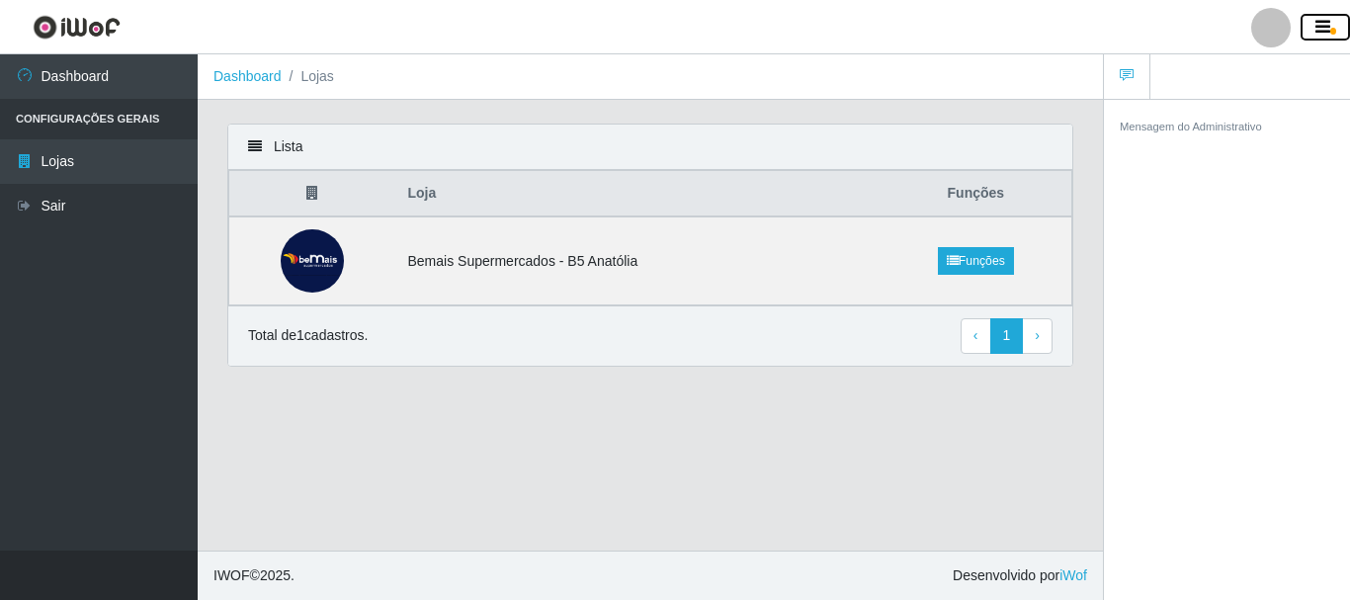
click at [1320, 34] on icon "button" at bounding box center [1322, 28] width 15 height 18
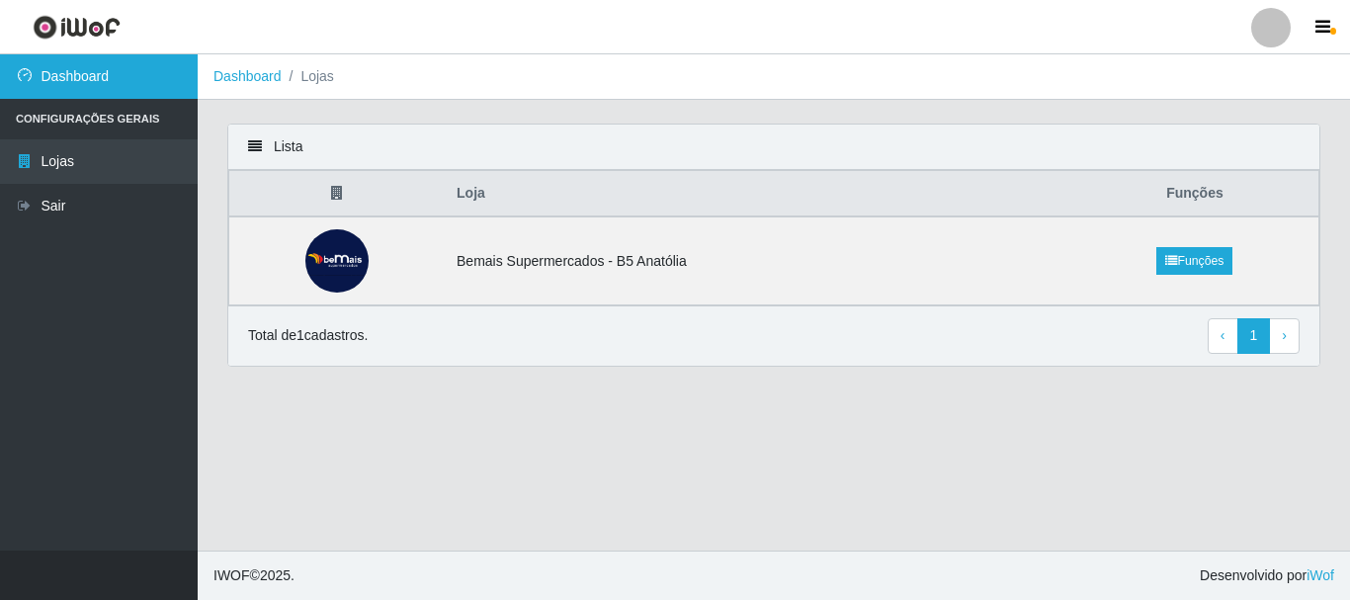
click at [74, 75] on link "Dashboard" at bounding box center [99, 76] width 198 height 44
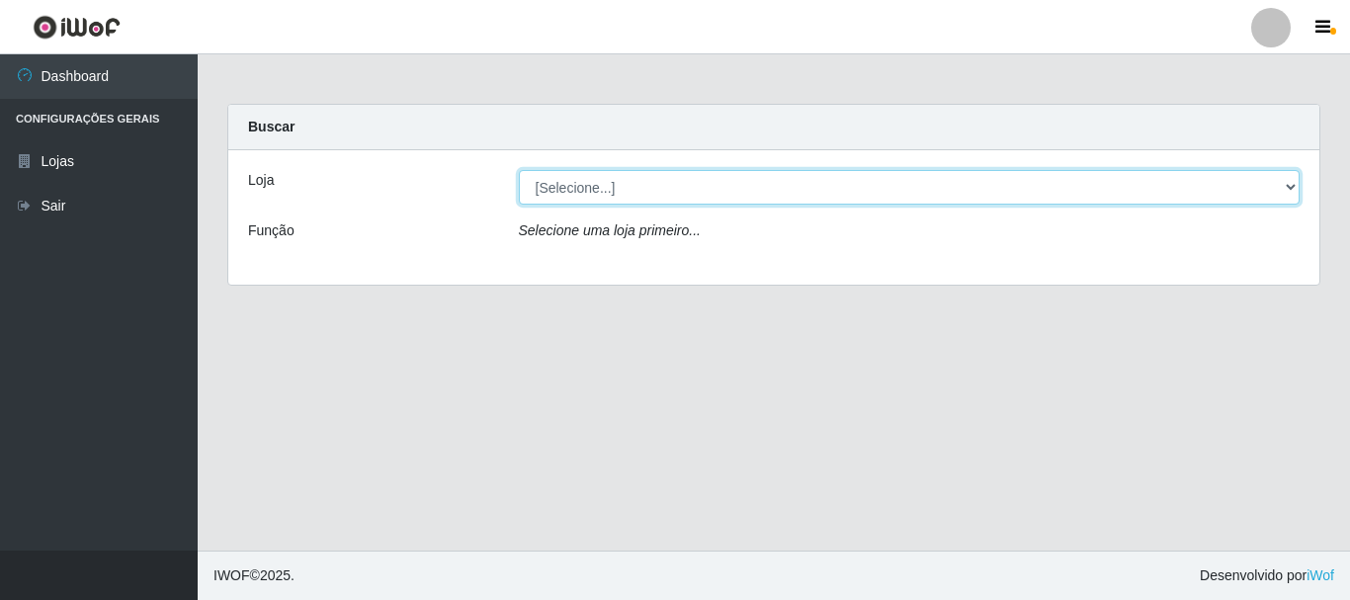
click at [664, 202] on select "[Selecione...] Bemais Supermercados - B5 Anatólia" at bounding box center [910, 187] width 782 height 35
select select "405"
click at [519, 170] on select "[Selecione...] Bemais Supermercados - B5 Anatólia" at bounding box center [910, 187] width 782 height 35
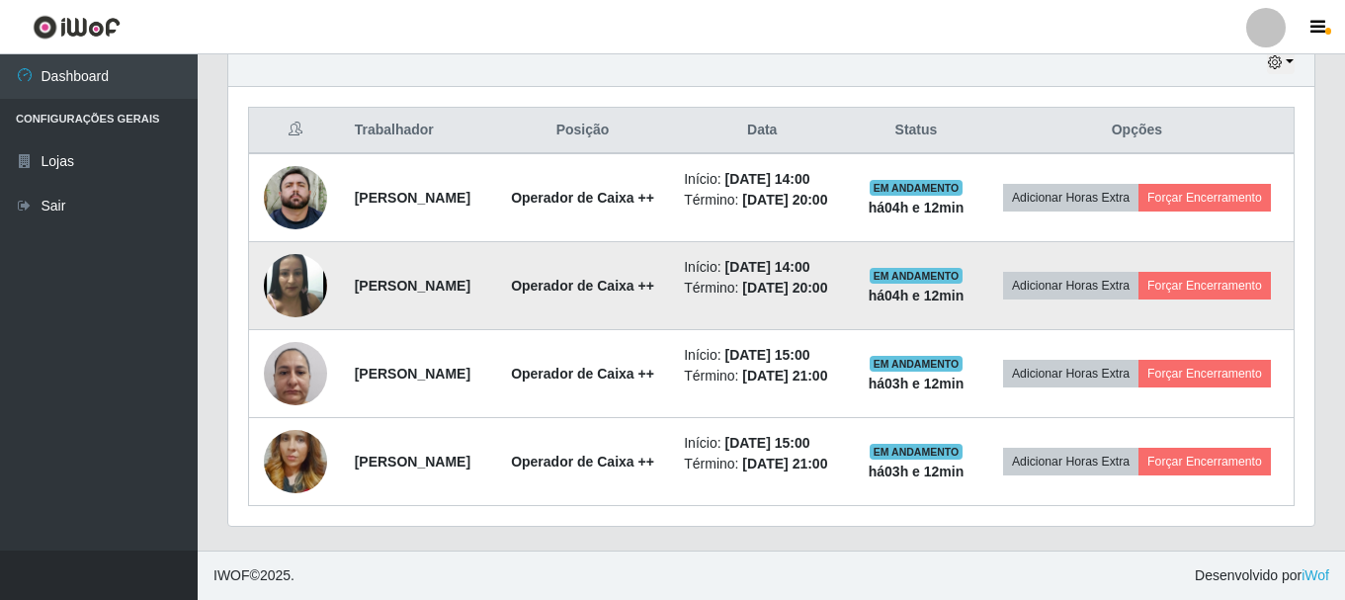
scroll to position [772, 0]
